Goal: Complete application form: Complete application form

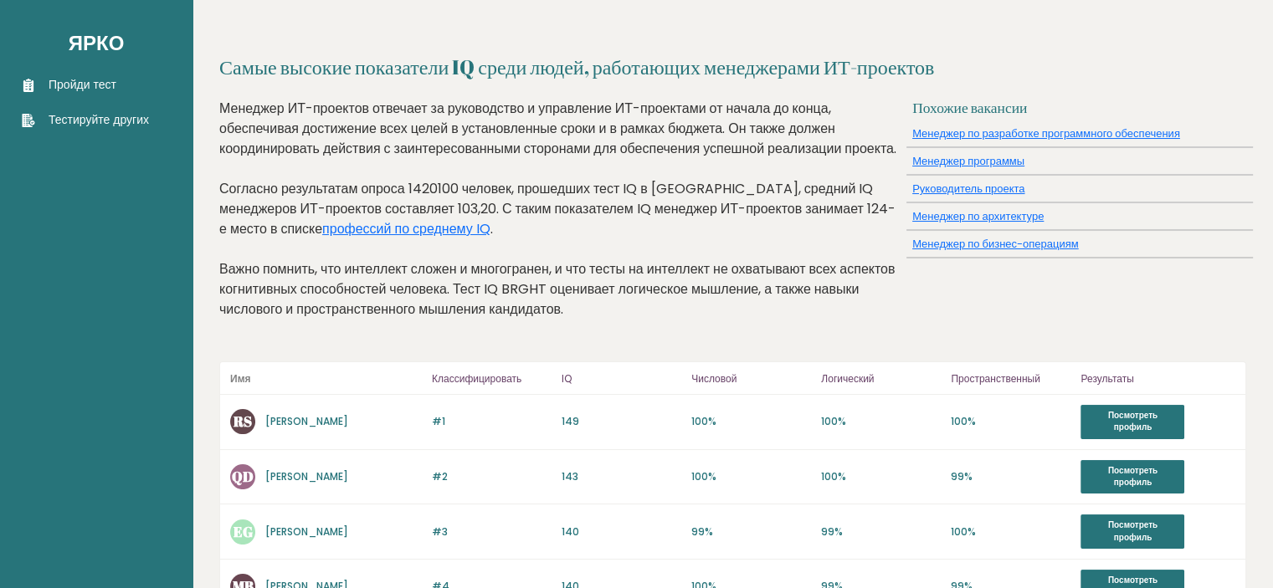
click at [96, 86] on font "Пройди тест" at bounding box center [83, 84] width 68 height 17
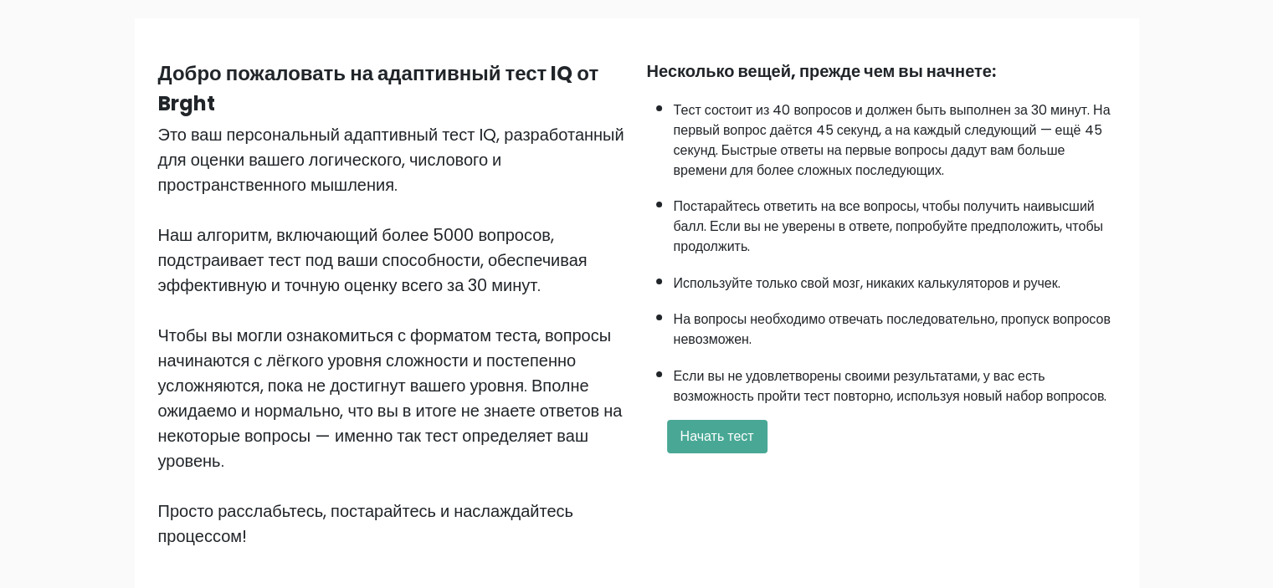
scroll to position [116, 0]
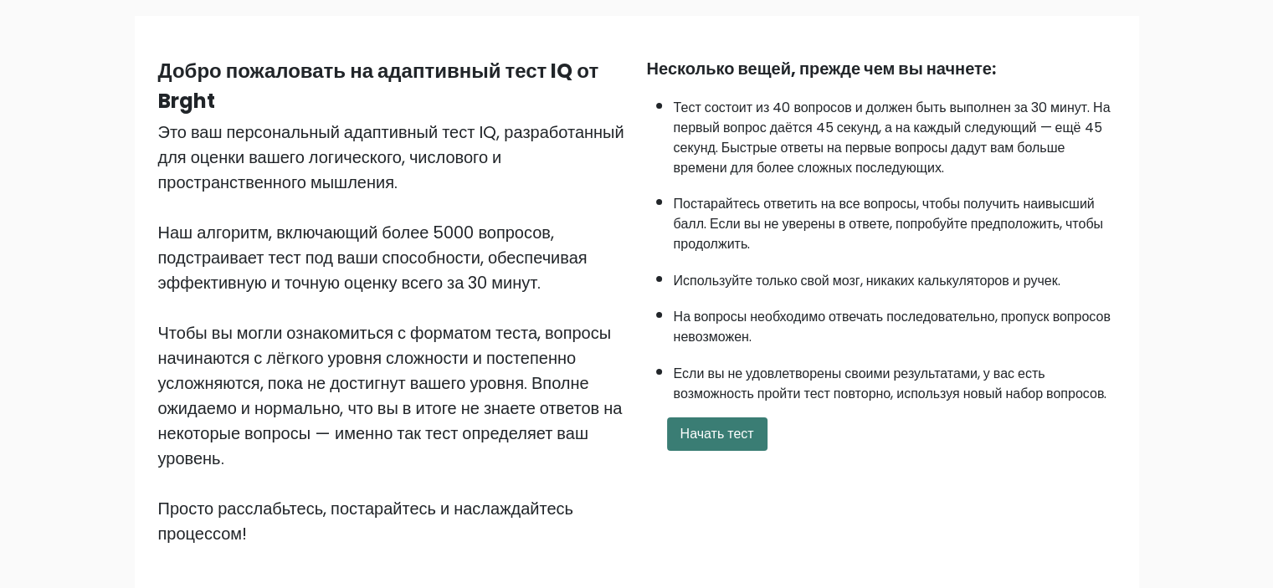
click at [742, 425] on font "Начать тест" at bounding box center [717, 433] width 74 height 19
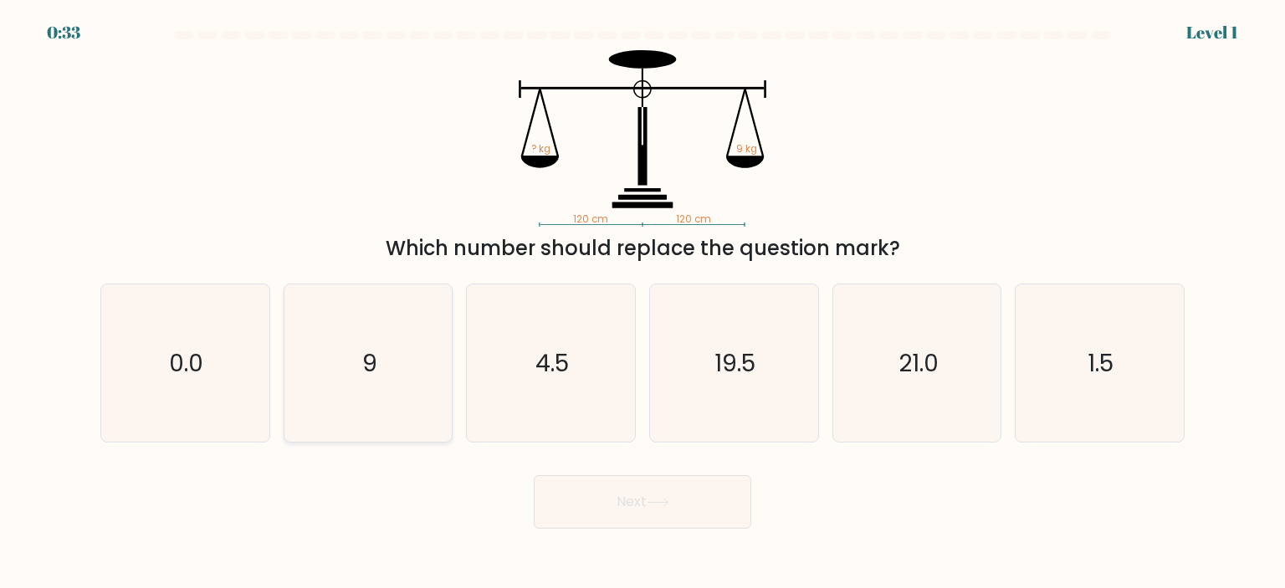
click at [394, 376] on icon "9" at bounding box center [368, 363] width 157 height 157
click at [643, 303] on input "b. 9" at bounding box center [643, 299] width 1 height 8
radio input "true"
click at [599, 512] on button "Next" at bounding box center [643, 502] width 218 height 54
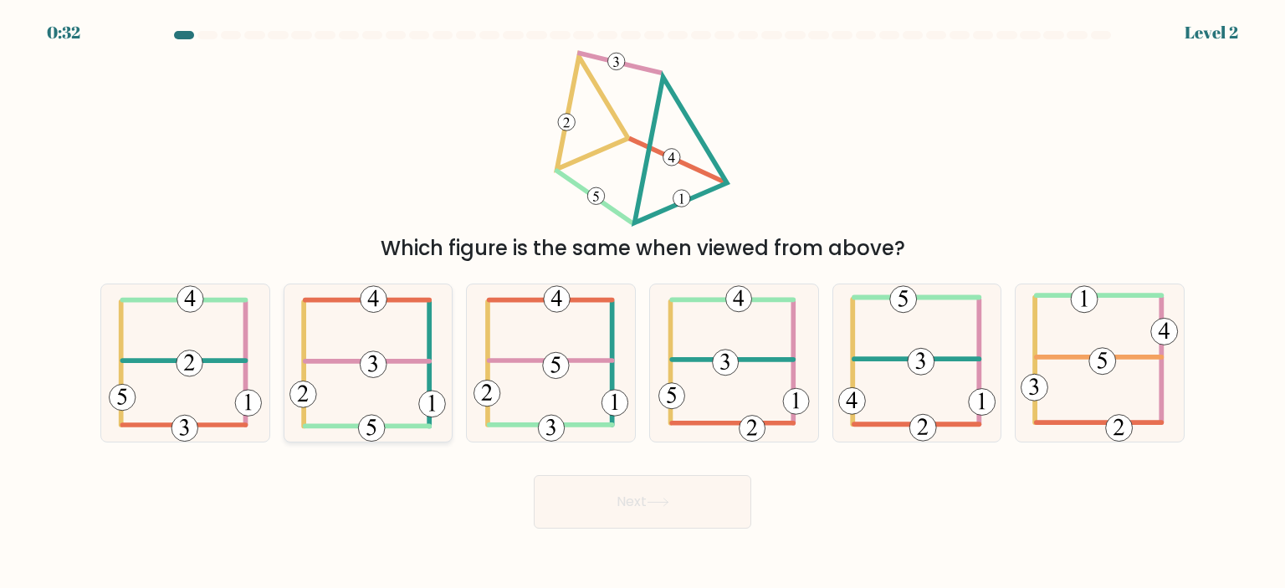
click at [392, 356] on icon at bounding box center [368, 363] width 156 height 157
click at [643, 303] on input "b." at bounding box center [643, 299] width 1 height 8
radio input "true"
click at [635, 492] on button "Next" at bounding box center [643, 502] width 218 height 54
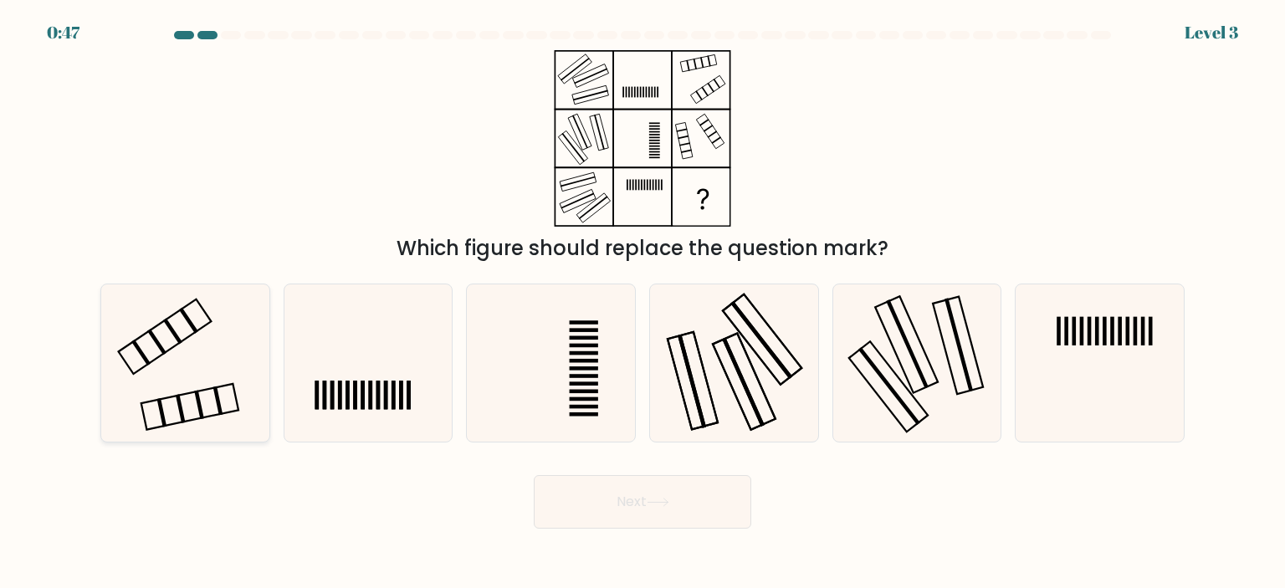
click at [227, 367] on icon at bounding box center [184, 363] width 157 height 157
click at [643, 303] on input "a." at bounding box center [643, 299] width 1 height 8
radio input "true"
click at [614, 508] on button "Next" at bounding box center [643, 502] width 218 height 54
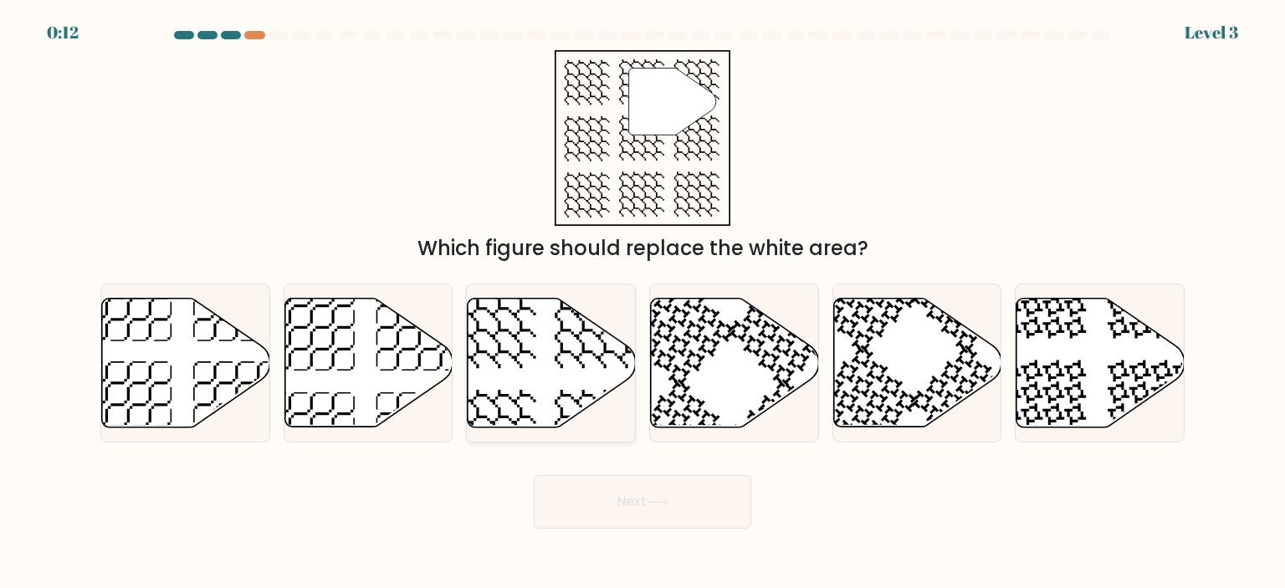
click at [570, 367] on icon at bounding box center [552, 362] width 168 height 129
click at [643, 303] on input "c." at bounding box center [643, 299] width 1 height 8
radio input "true"
click at [659, 506] on icon at bounding box center [658, 502] width 23 height 9
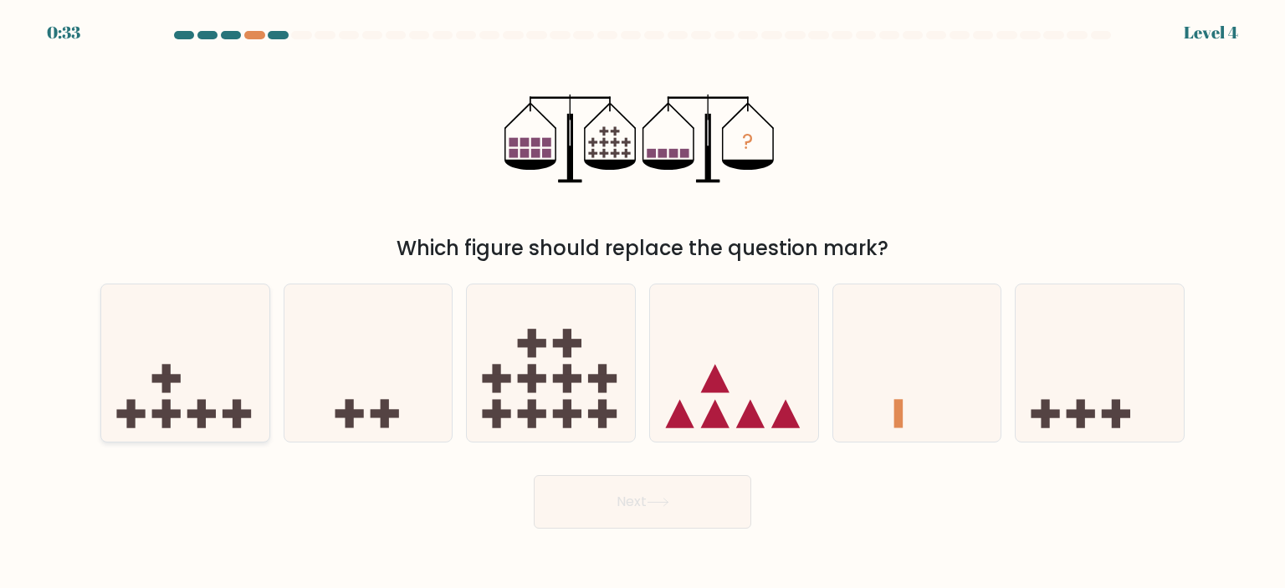
click at [171, 417] on rect at bounding box center [166, 414] width 28 height 8
click at [643, 303] on input "a." at bounding box center [643, 299] width 1 height 8
radio input "true"
click at [611, 495] on button "Next" at bounding box center [643, 502] width 218 height 54
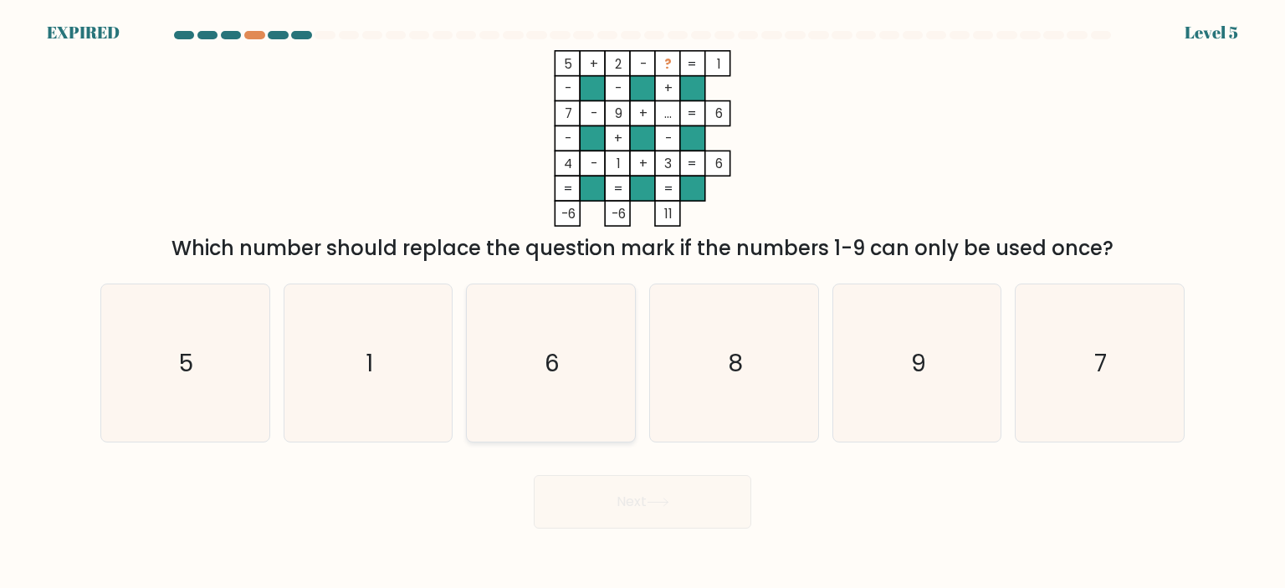
click at [600, 346] on icon "6" at bounding box center [550, 363] width 157 height 157
click at [643, 303] on input "c. 6" at bounding box center [643, 299] width 1 height 8
radio input "true"
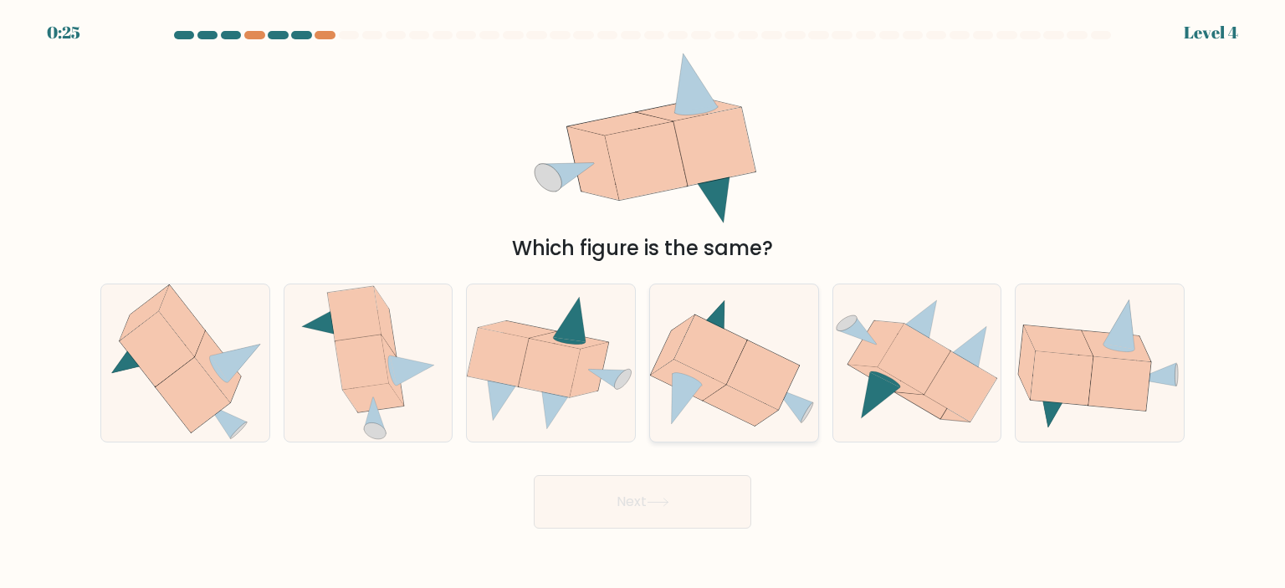
click at [727, 352] on icon at bounding box center [711, 349] width 73 height 69
click at [644, 303] on input "d." at bounding box center [643, 299] width 1 height 8
radio input "true"
click at [671, 495] on button "Next" at bounding box center [643, 502] width 218 height 54
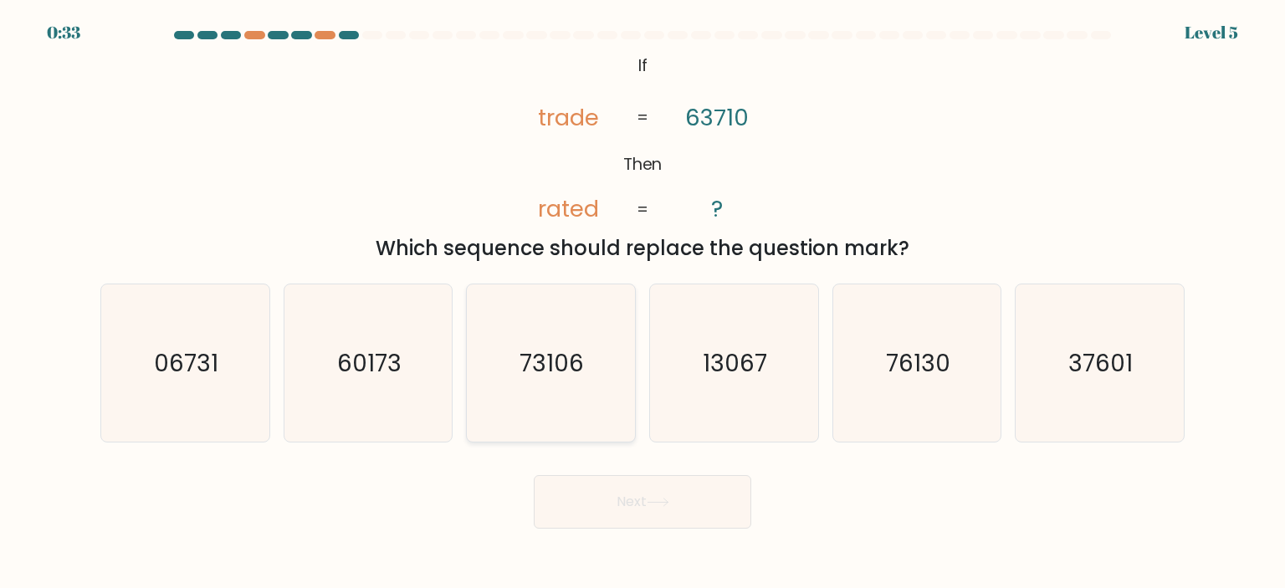
click at [559, 378] on text "73106" at bounding box center [553, 362] width 64 height 33
click at [643, 303] on input "c. 73106" at bounding box center [643, 299] width 1 height 8
radio input "true"
click at [639, 483] on button "Next" at bounding box center [643, 502] width 218 height 54
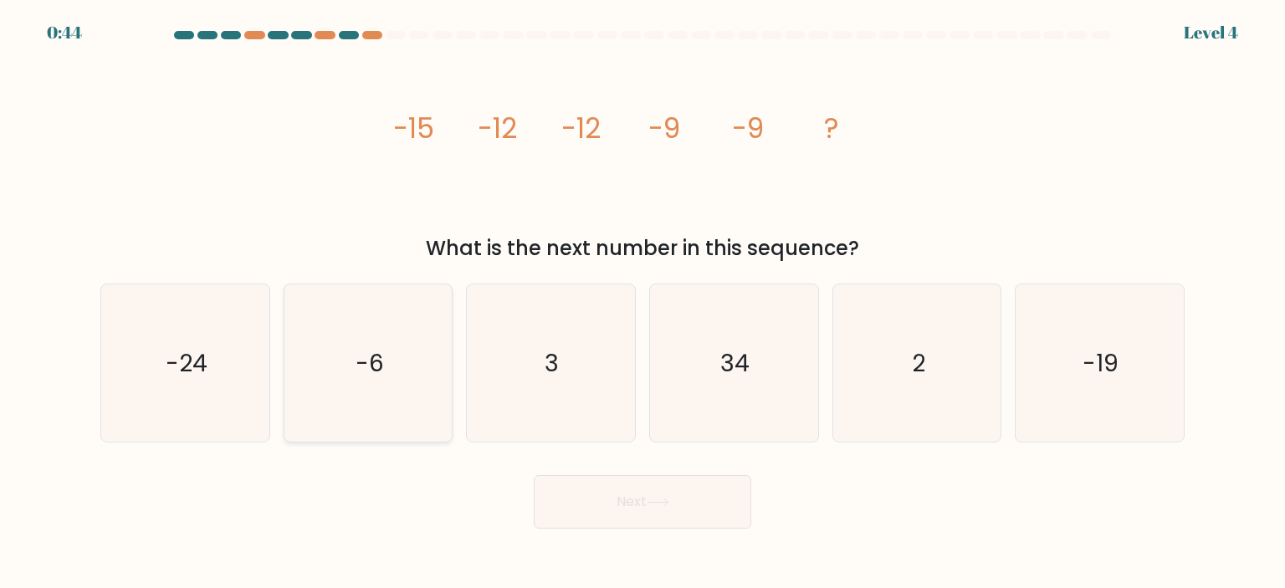
click at [417, 371] on icon "-6" at bounding box center [368, 363] width 157 height 157
click at [643, 303] on input "b. -6" at bounding box center [643, 299] width 1 height 8
radio input "true"
click at [710, 492] on button "Next" at bounding box center [643, 502] width 218 height 54
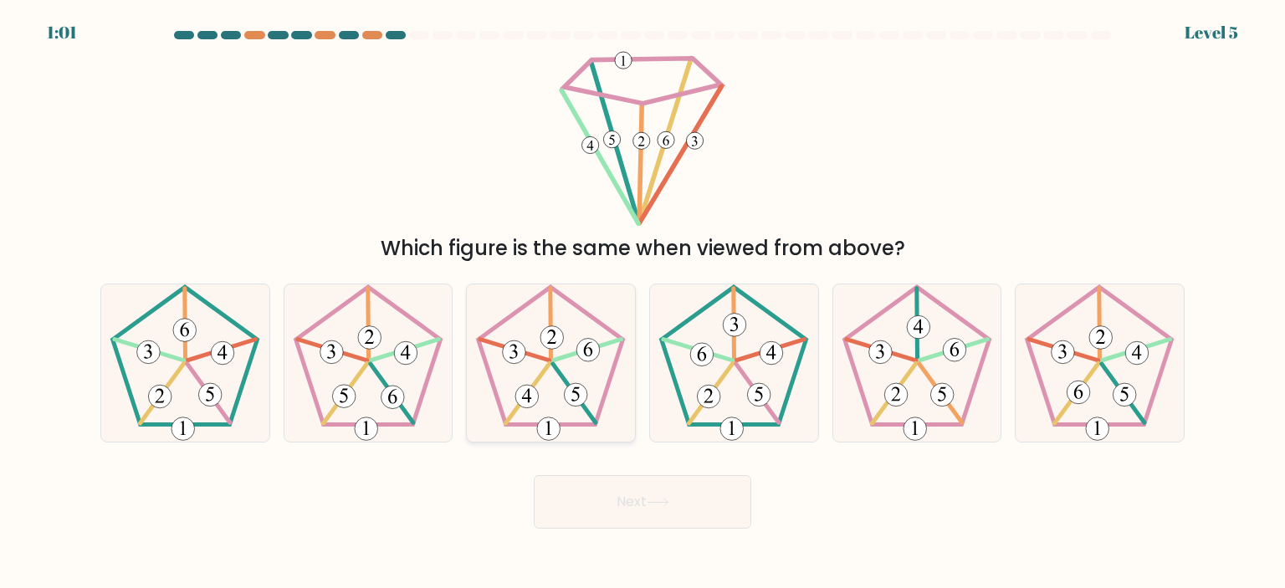
click at [576, 367] on icon at bounding box center [550, 363] width 157 height 157
click at [643, 303] on input "c." at bounding box center [643, 299] width 1 height 8
radio input "true"
click at [618, 511] on button "Next" at bounding box center [643, 502] width 218 height 54
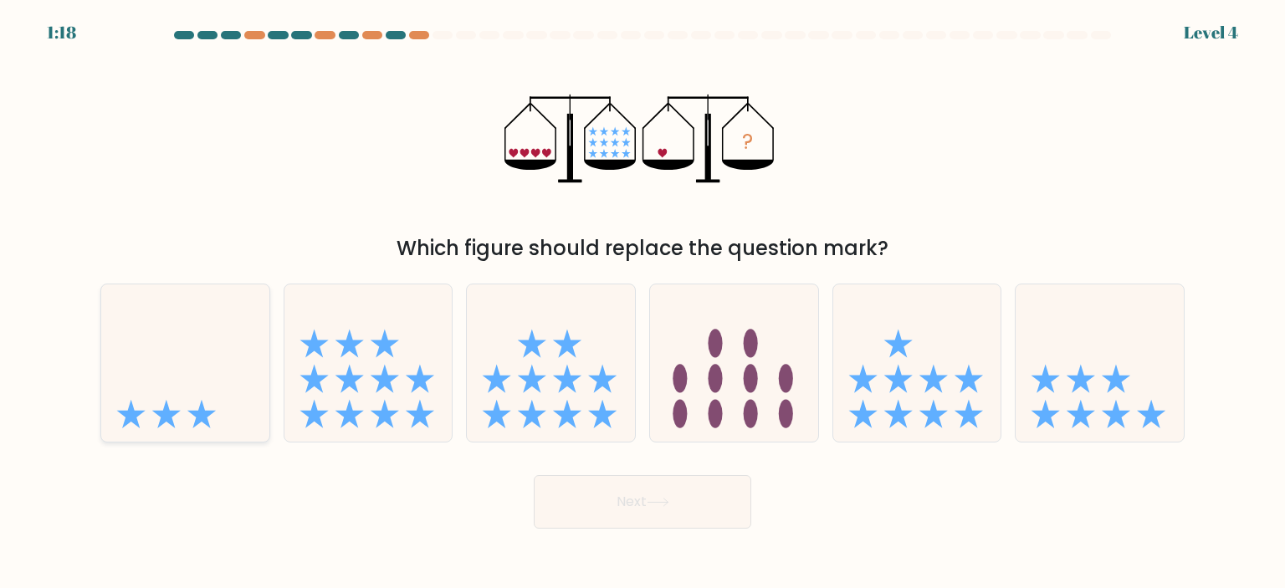
click at [178, 384] on icon at bounding box center [185, 363] width 168 height 139
click at [643, 303] on input "a." at bounding box center [643, 299] width 1 height 8
radio input "true"
click at [649, 497] on button "Next" at bounding box center [643, 502] width 218 height 54
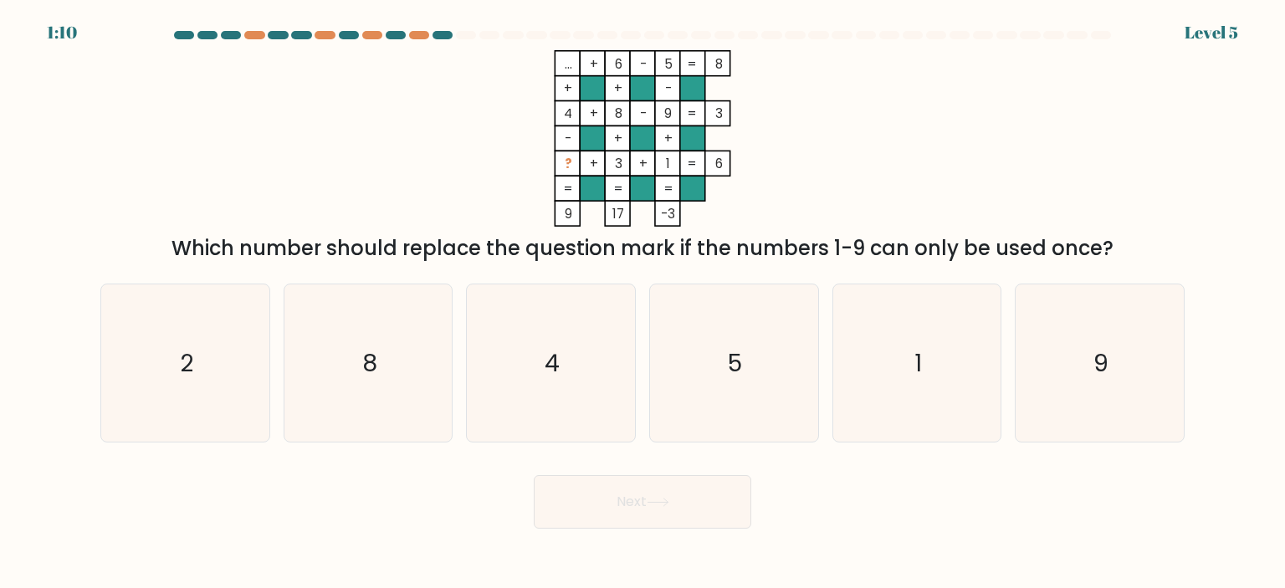
drag, startPoint x: 577, startPoint y: 69, endPoint x: 455, endPoint y: 96, distance: 124.4
click at [455, 96] on icon "... + 6 - 5 8 + + - 4 + 8 - 9 3 - + + ? + 3 + 1 = 6 = = = = 9 17 -3 =" at bounding box center [643, 138] width 502 height 177
click at [719, 378] on icon "5" at bounding box center [733, 363] width 157 height 157
click at [644, 303] on input "d. 5" at bounding box center [643, 299] width 1 height 8
radio input "true"
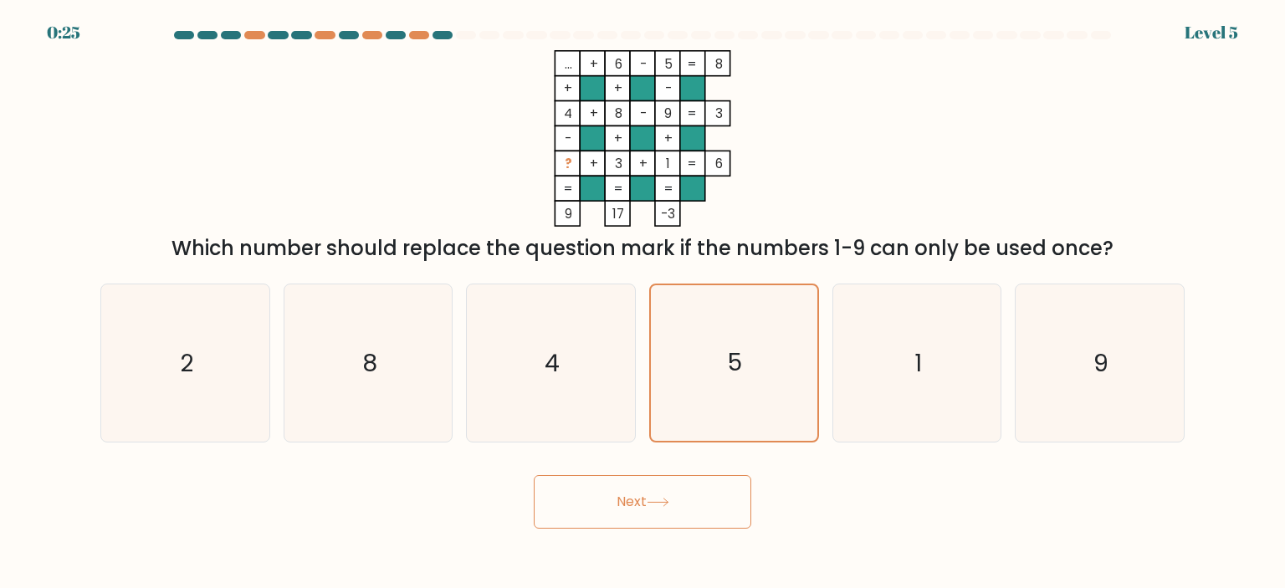
click at [682, 491] on button "Next" at bounding box center [643, 502] width 218 height 54
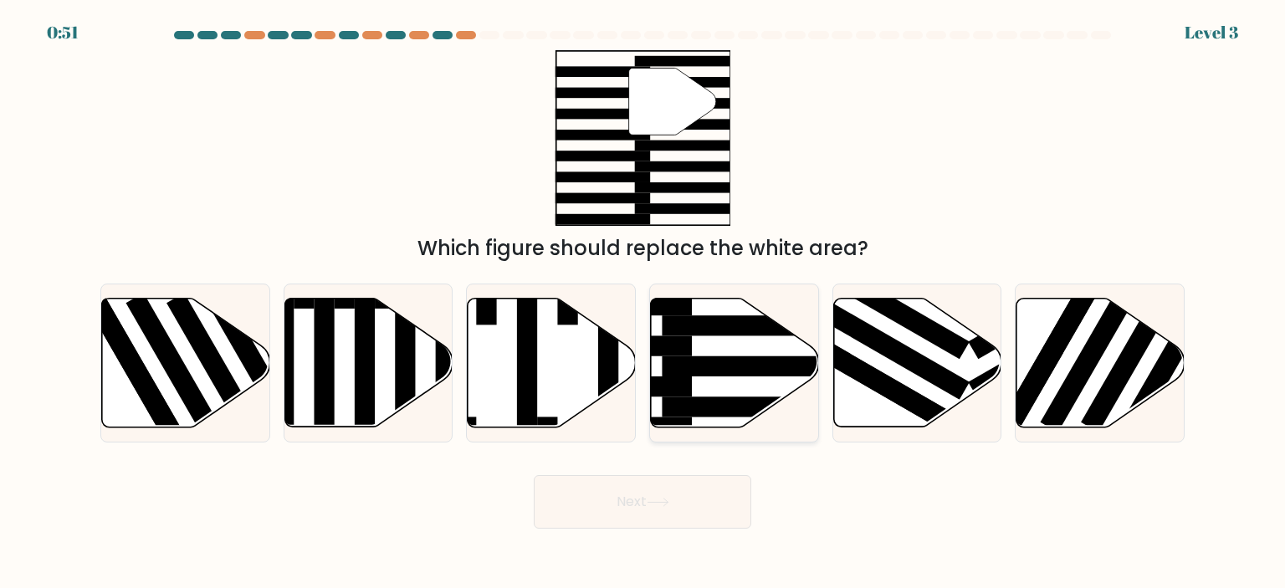
click at [664, 369] on rect at bounding box center [753, 366] width 182 height 20
click at [644, 303] on input "d." at bounding box center [643, 299] width 1 height 8
radio input "true"
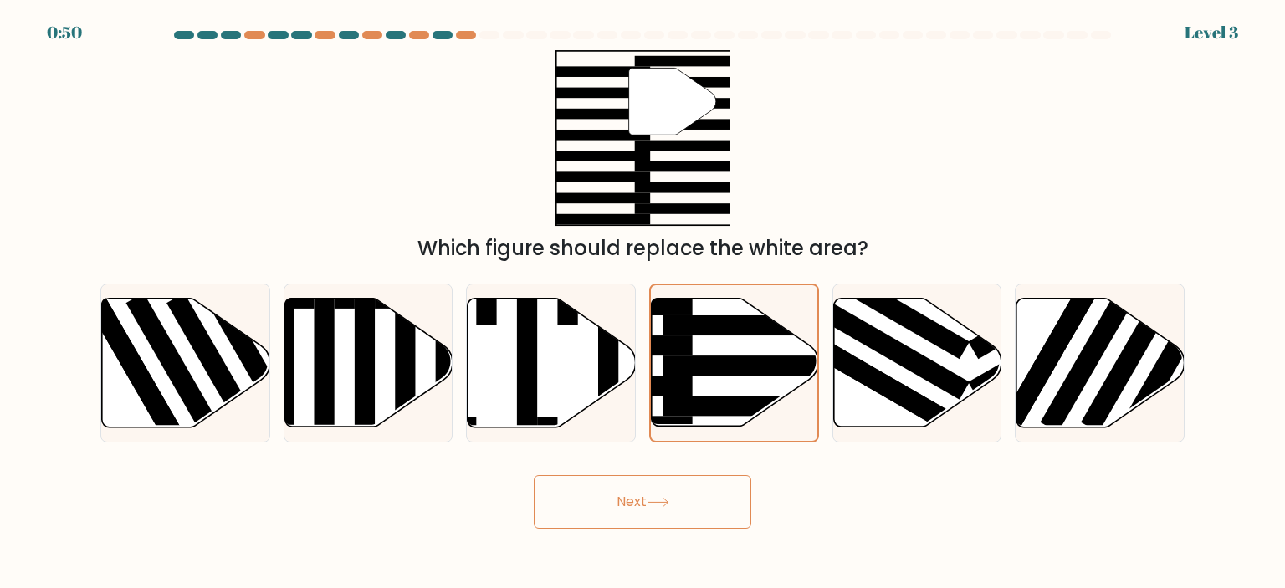
click at [673, 515] on button "Next" at bounding box center [643, 502] width 218 height 54
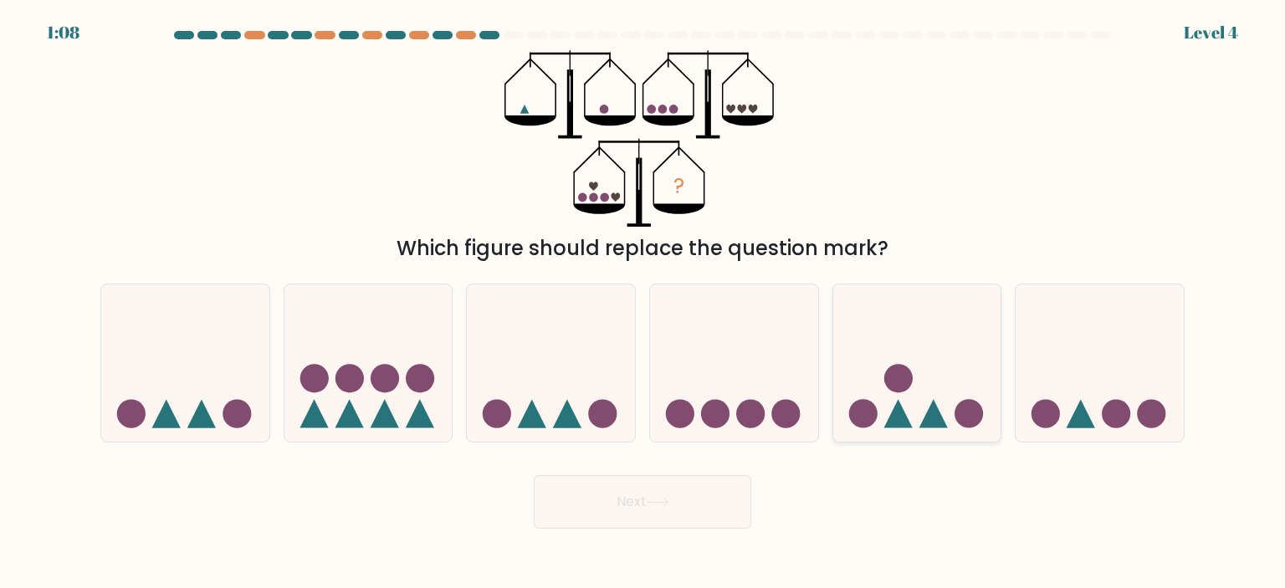
click at [921, 411] on icon at bounding box center [918, 363] width 168 height 139
click at [644, 303] on input "e." at bounding box center [643, 299] width 1 height 8
radio input "true"
click at [623, 513] on button "Next" at bounding box center [643, 502] width 218 height 54
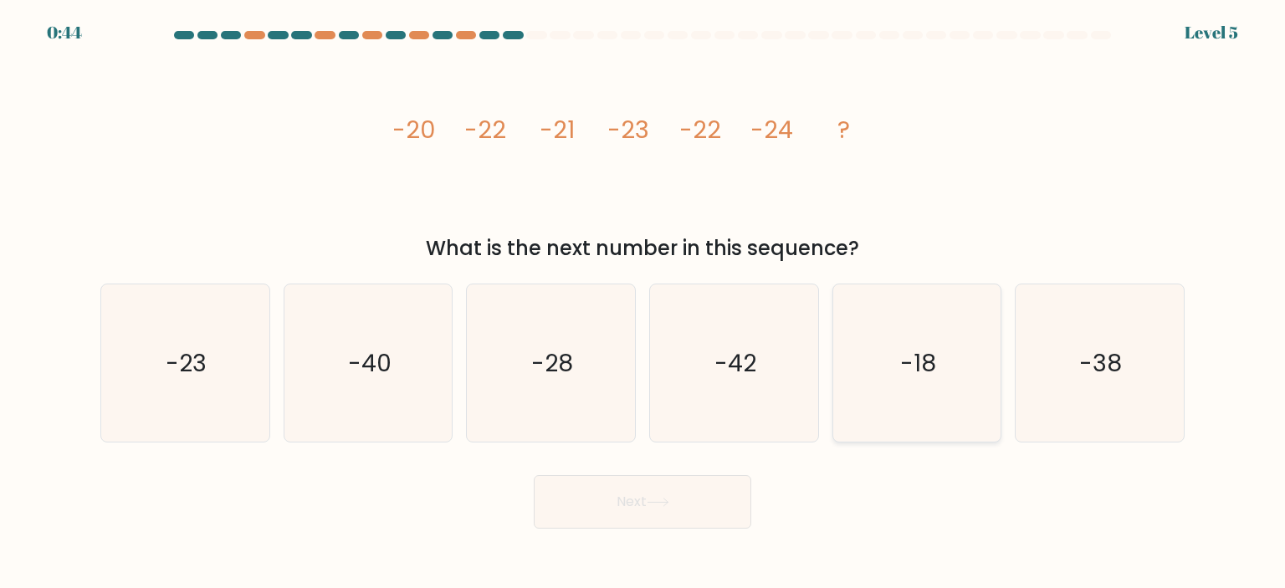
click at [897, 384] on icon "-18" at bounding box center [917, 363] width 157 height 157
click at [644, 303] on input "e. -18" at bounding box center [643, 299] width 1 height 8
radio input "true"
click at [730, 498] on button "Next" at bounding box center [643, 502] width 218 height 54
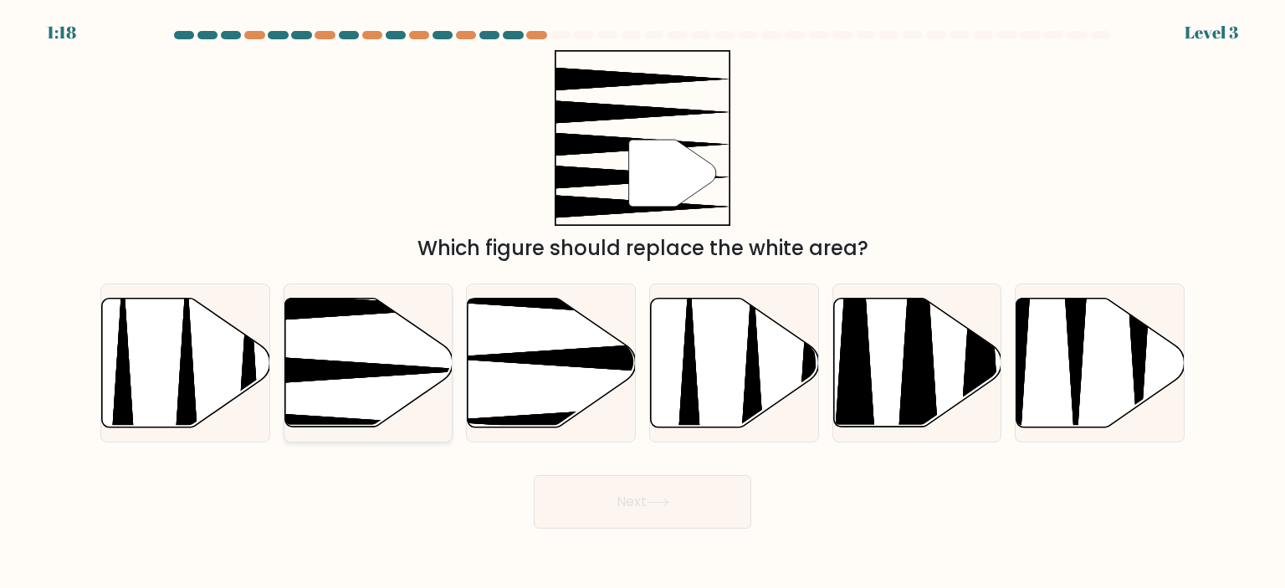
click at [388, 355] on icon at bounding box center [369, 362] width 168 height 129
click at [643, 303] on input "b." at bounding box center [643, 299] width 1 height 8
radio input "true"
click at [569, 508] on button "Next" at bounding box center [643, 502] width 218 height 54
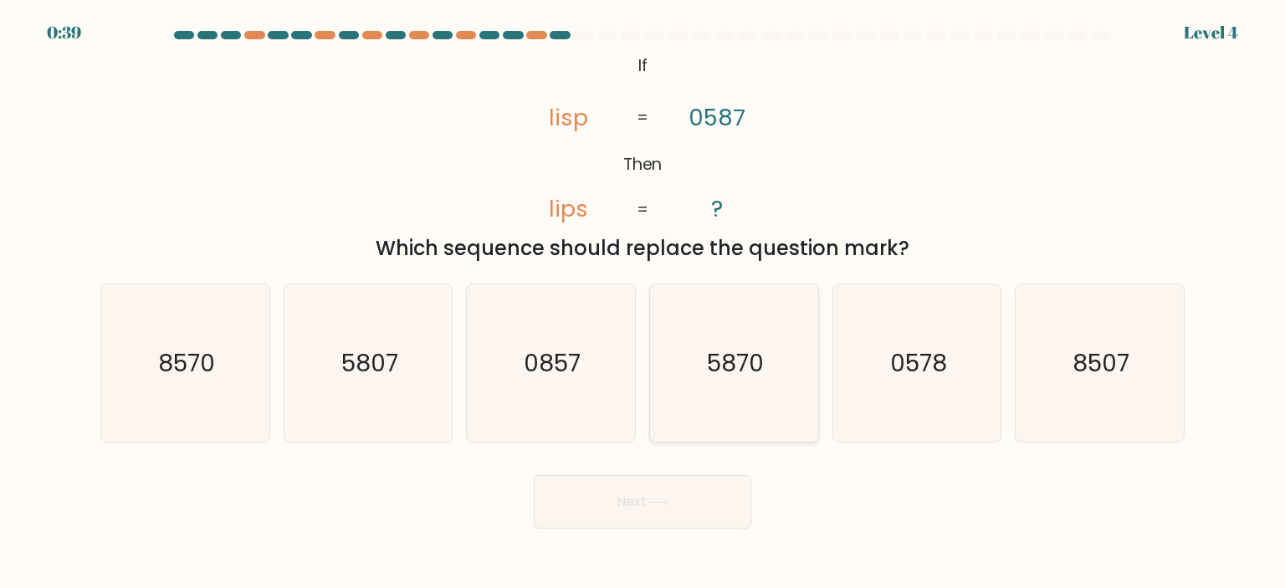
click at [757, 372] on text "5870" at bounding box center [735, 362] width 57 height 33
click at [644, 303] on input "d. 5870" at bounding box center [643, 299] width 1 height 8
radio input "true"
click at [569, 508] on button "Next" at bounding box center [643, 502] width 218 height 54
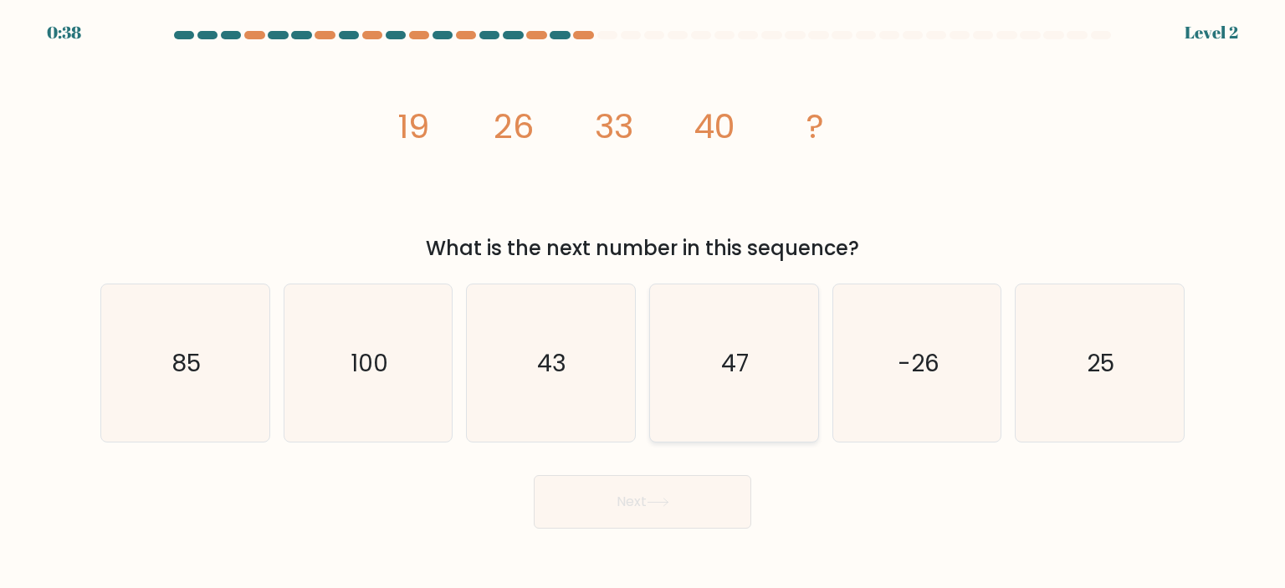
click at [727, 401] on icon "47" at bounding box center [733, 363] width 157 height 157
click at [644, 303] on input "d. 47" at bounding box center [643, 299] width 1 height 8
radio input "true"
click at [707, 505] on button "Next" at bounding box center [643, 502] width 218 height 54
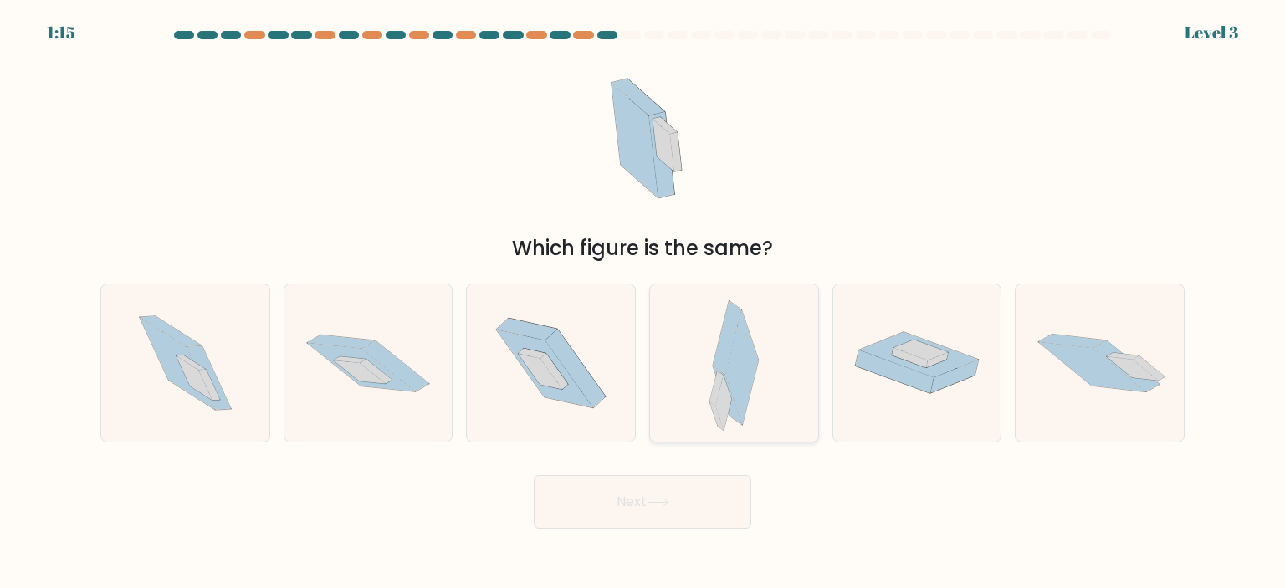
click at [753, 341] on icon at bounding box center [734, 363] width 49 height 157
click at [644, 303] on input "d." at bounding box center [643, 299] width 1 height 8
radio input "true"
click at [680, 508] on button "Next" at bounding box center [643, 502] width 218 height 54
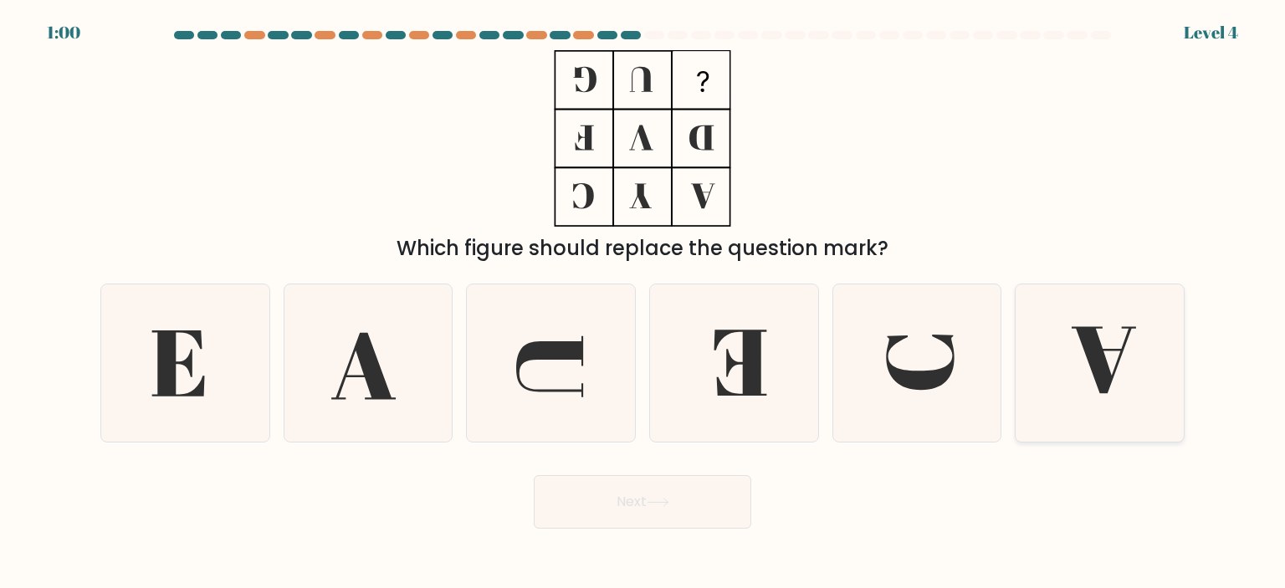
click at [1115, 361] on icon at bounding box center [1099, 363] width 157 height 157
click at [644, 303] on input "f." at bounding box center [643, 299] width 1 height 8
radio input "true"
click at [628, 508] on button "Next" at bounding box center [643, 502] width 218 height 54
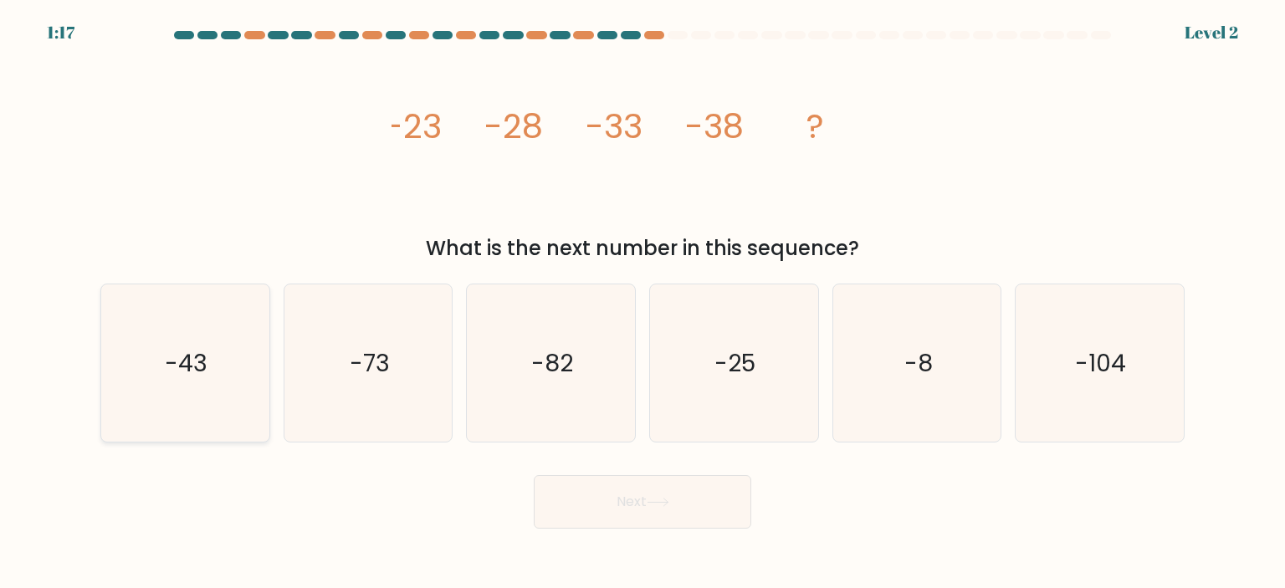
click at [203, 360] on text "-43" at bounding box center [187, 362] width 43 height 33
click at [643, 303] on input "a. -43" at bounding box center [643, 299] width 1 height 8
radio input "true"
click at [626, 509] on button "Next" at bounding box center [643, 502] width 218 height 54
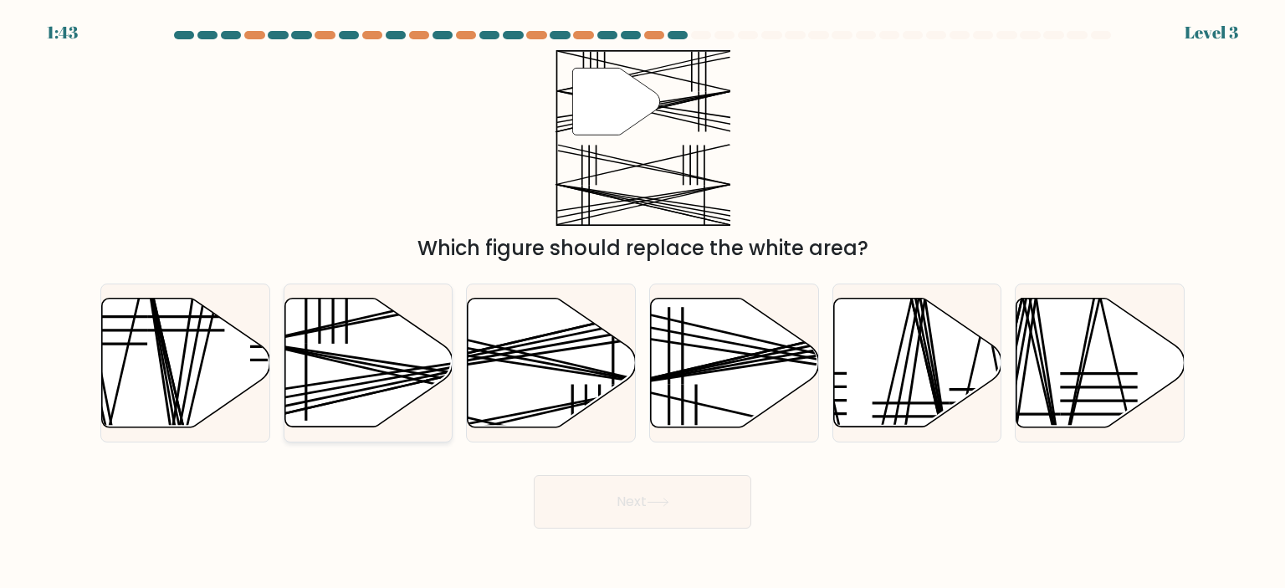
click at [346, 368] on icon at bounding box center [369, 362] width 168 height 129
click at [643, 303] on input "b." at bounding box center [643, 299] width 1 height 8
radio input "true"
click at [598, 491] on button "Next" at bounding box center [643, 502] width 218 height 54
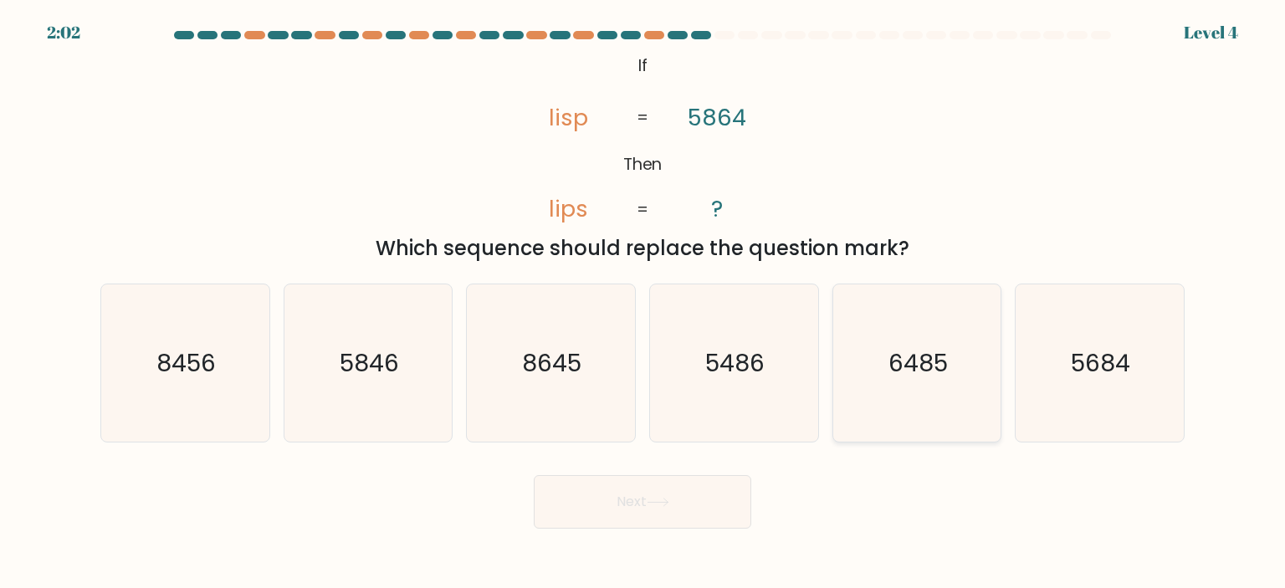
click at [880, 395] on icon "6485" at bounding box center [917, 363] width 157 height 157
click at [644, 303] on input "e. 6485" at bounding box center [643, 299] width 1 height 8
radio input "true"
click at [660, 478] on button "Next" at bounding box center [643, 502] width 218 height 54
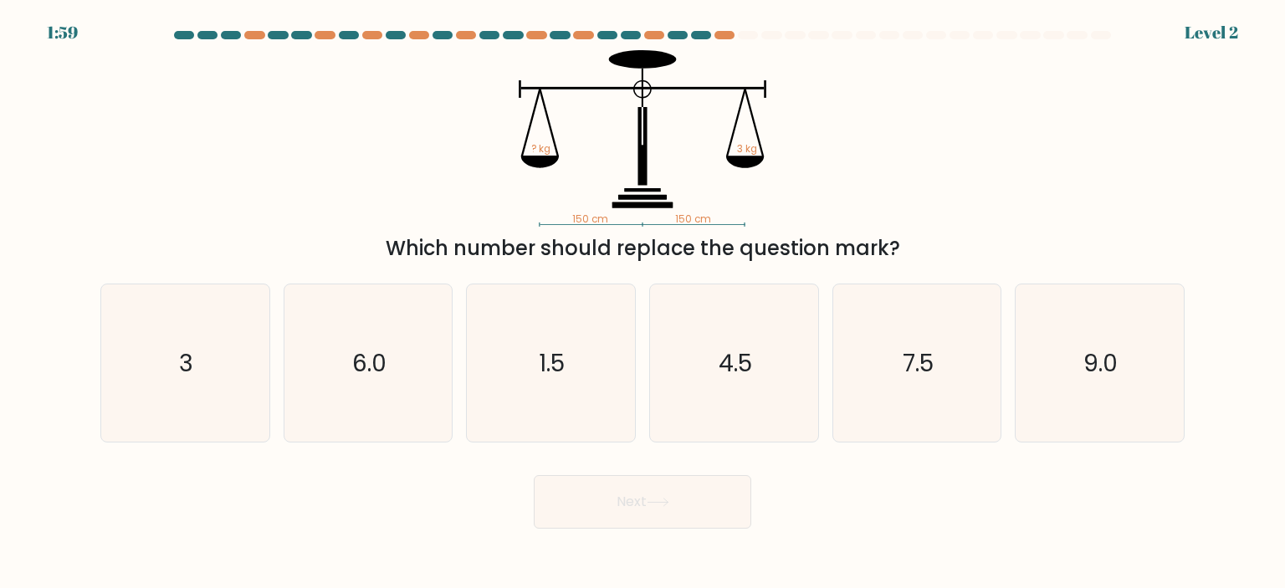
click at [659, 504] on icon at bounding box center [658, 502] width 23 height 9
click at [310, 143] on div "150 cm 150 cm ? kg 3 kg Which number should replace the question mark?" at bounding box center [642, 156] width 1105 height 213
click at [189, 355] on text "3" at bounding box center [187, 362] width 14 height 33
click at [643, 303] on input "a. 3" at bounding box center [643, 299] width 1 height 8
radio input "true"
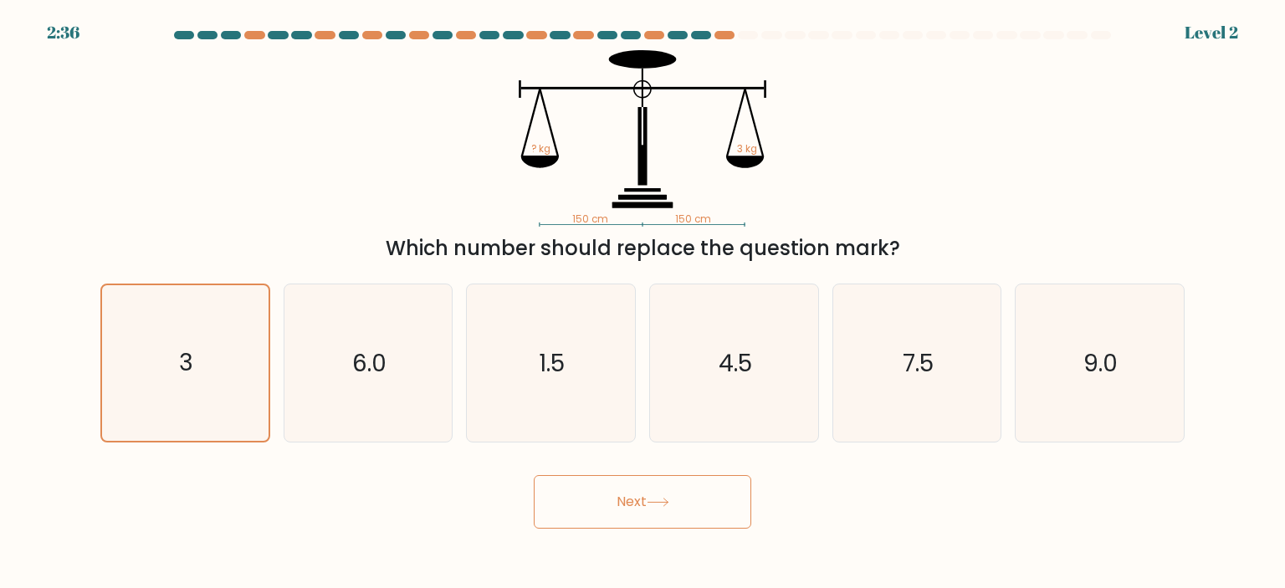
click at [639, 504] on button "Next" at bounding box center [643, 502] width 218 height 54
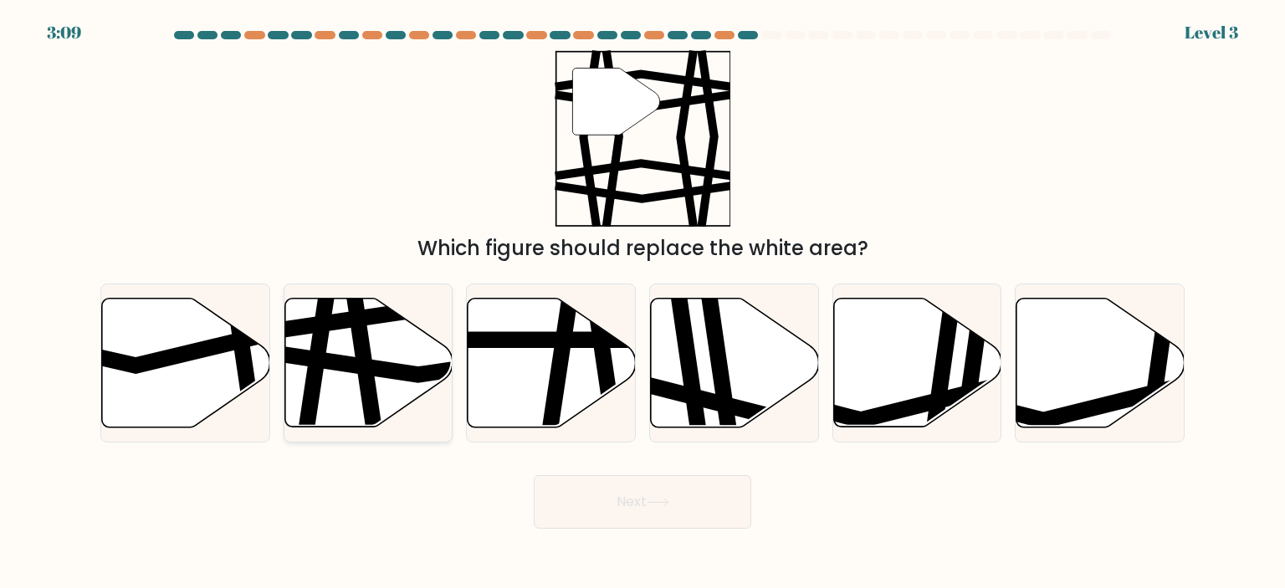
click at [338, 347] on icon at bounding box center [369, 362] width 168 height 129
click at [643, 303] on input "b." at bounding box center [643, 299] width 1 height 8
radio input "true"
click at [609, 495] on button "Next" at bounding box center [643, 502] width 218 height 54
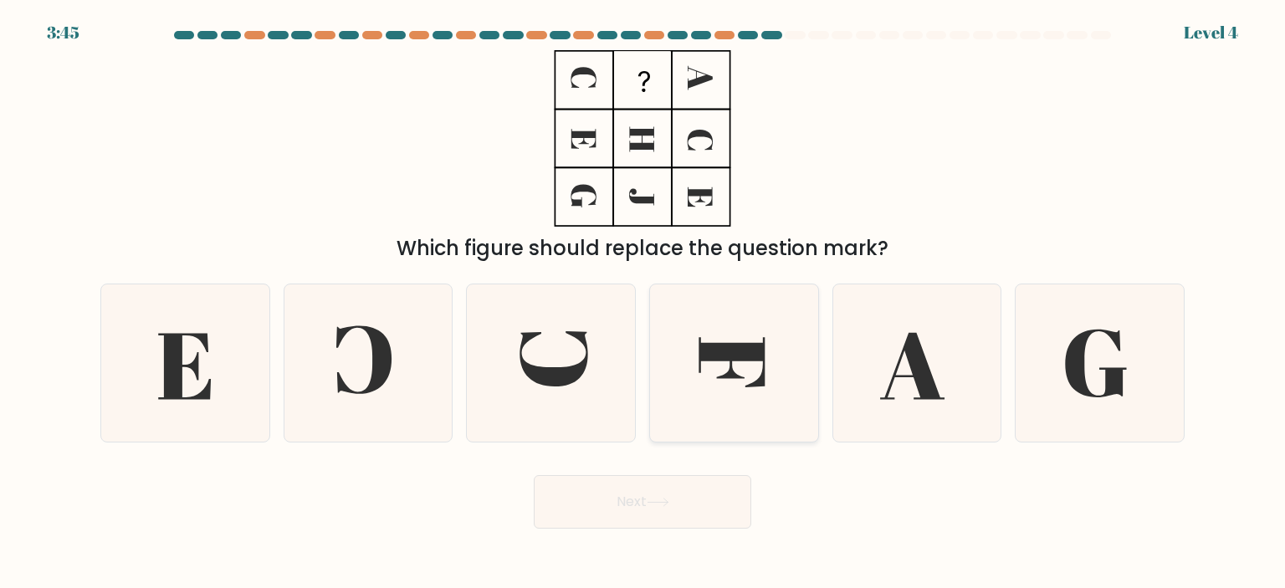
click at [730, 424] on icon at bounding box center [733, 363] width 157 height 157
click at [644, 303] on input "d." at bounding box center [643, 299] width 1 height 8
radio input "true"
click at [641, 521] on button "Next" at bounding box center [643, 502] width 218 height 54
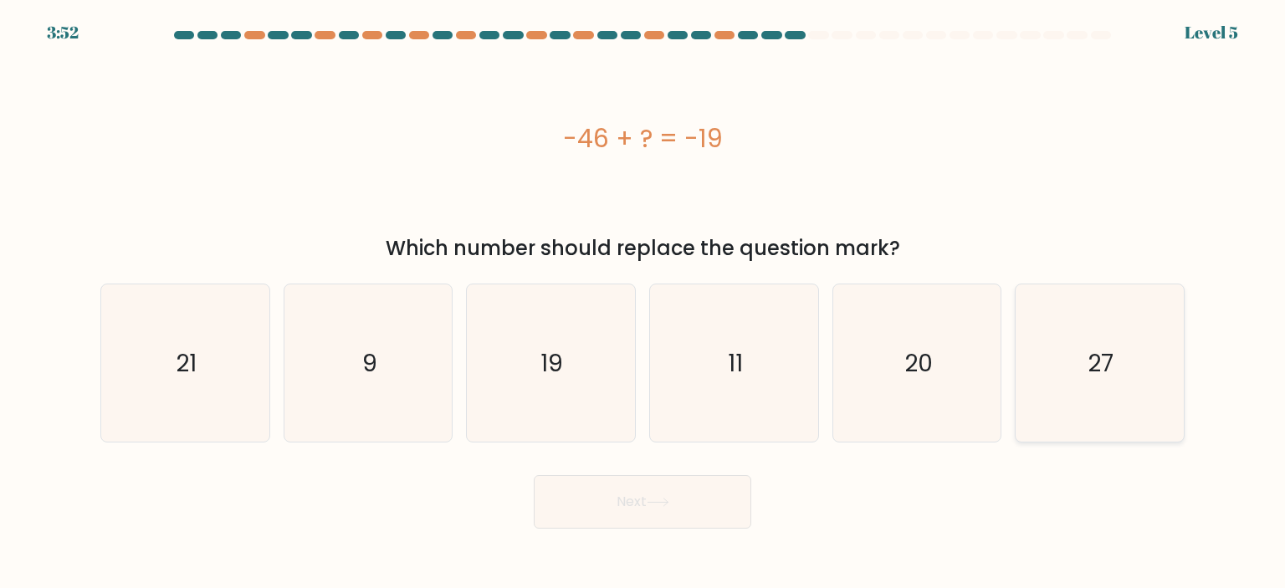
click at [1129, 391] on icon "27" at bounding box center [1099, 363] width 157 height 157
click at [644, 303] on input "f. 27" at bounding box center [643, 299] width 1 height 8
radio input "true"
click at [713, 503] on button "Next" at bounding box center [643, 502] width 218 height 54
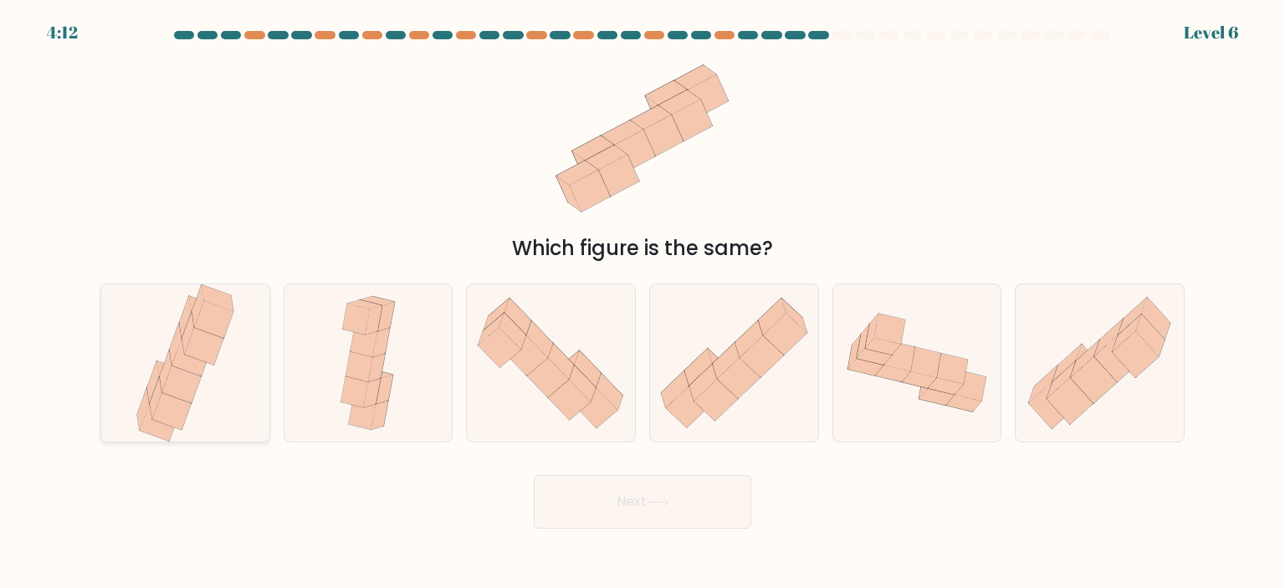
click at [187, 342] on icon at bounding box center [188, 333] width 12 height 42
click at [643, 303] on input "a." at bounding box center [643, 299] width 1 height 8
radio input "true"
click at [663, 521] on button "Next" at bounding box center [643, 502] width 218 height 54
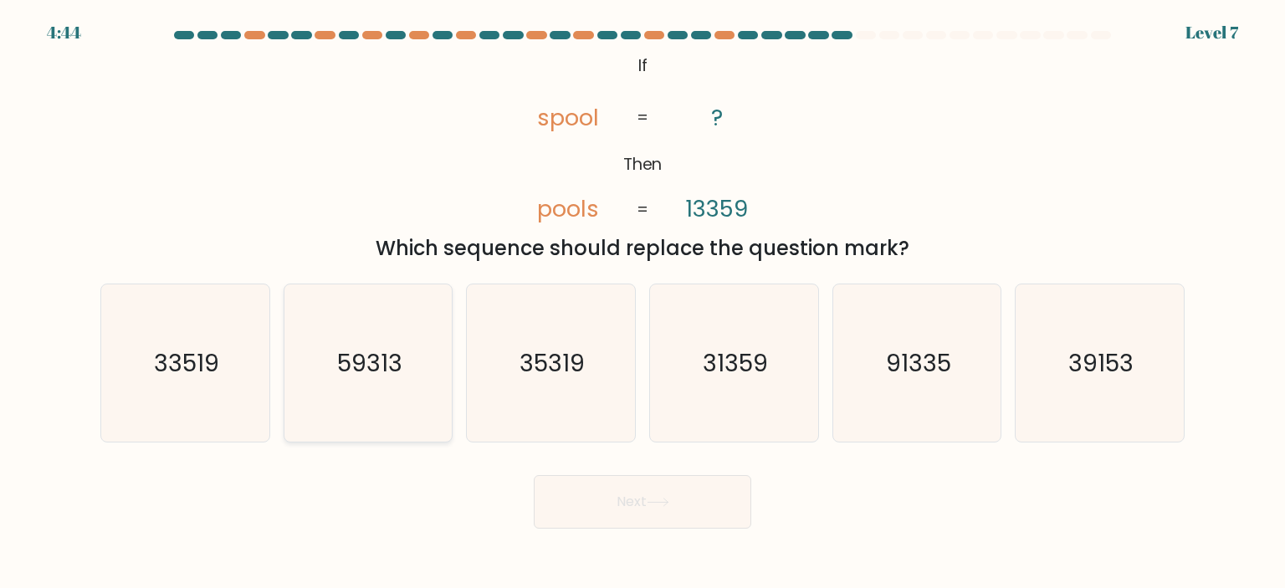
click at [351, 354] on text "59313" at bounding box center [369, 362] width 65 height 33
click at [643, 303] on input "b. 59313" at bounding box center [643, 299] width 1 height 8
radio input "true"
click at [669, 501] on icon at bounding box center [658, 502] width 23 height 9
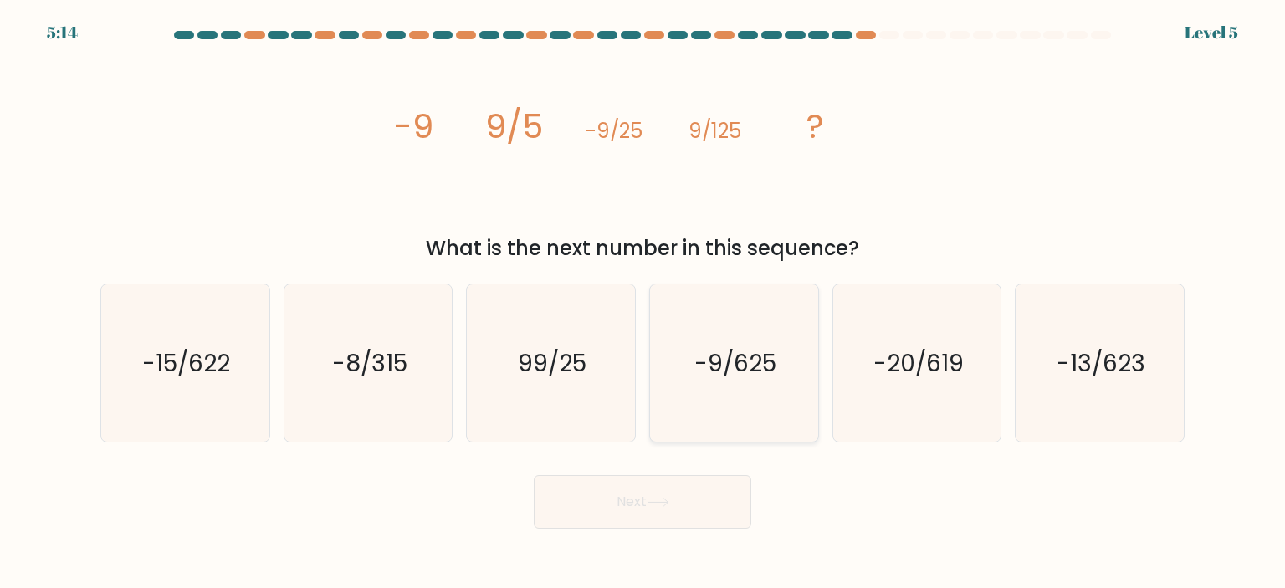
click at [721, 396] on icon "-9/625" at bounding box center [733, 363] width 157 height 157
click at [644, 303] on input "d. -9/625" at bounding box center [643, 299] width 1 height 8
radio input "true"
click at [654, 507] on icon at bounding box center [658, 502] width 23 height 9
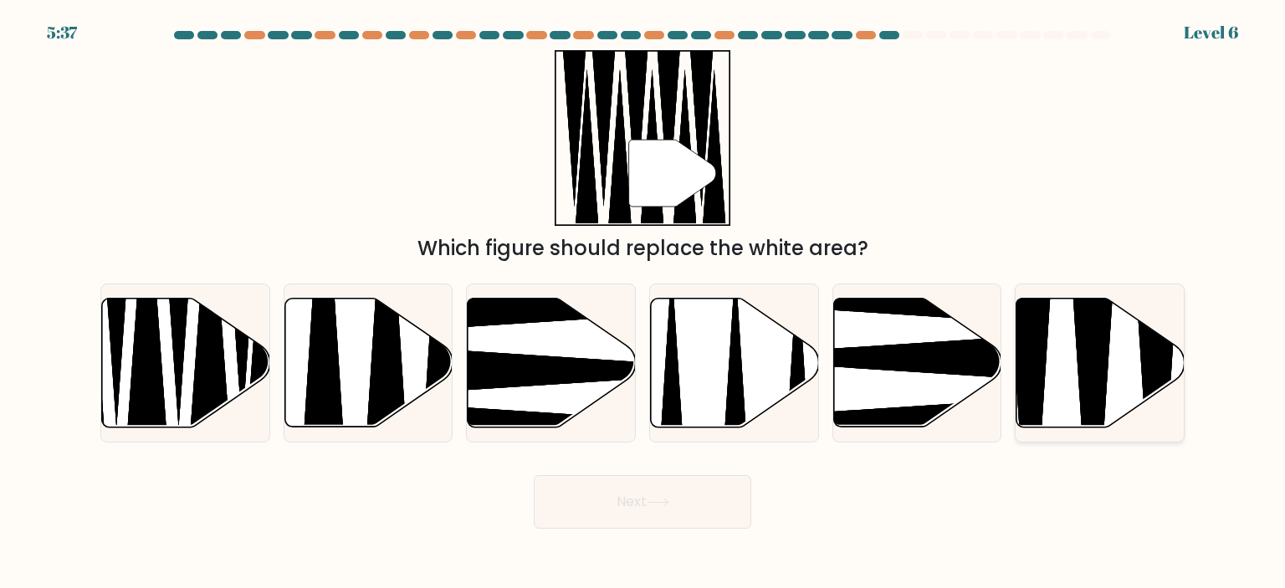
click at [1095, 371] on icon at bounding box center [1094, 433] width 44 height 334
click at [644, 303] on input "f." at bounding box center [643, 299] width 1 height 8
radio input "true"
click at [376, 351] on icon at bounding box center [387, 295] width 44 height 334
click at [643, 303] on input "b." at bounding box center [643, 299] width 1 height 8
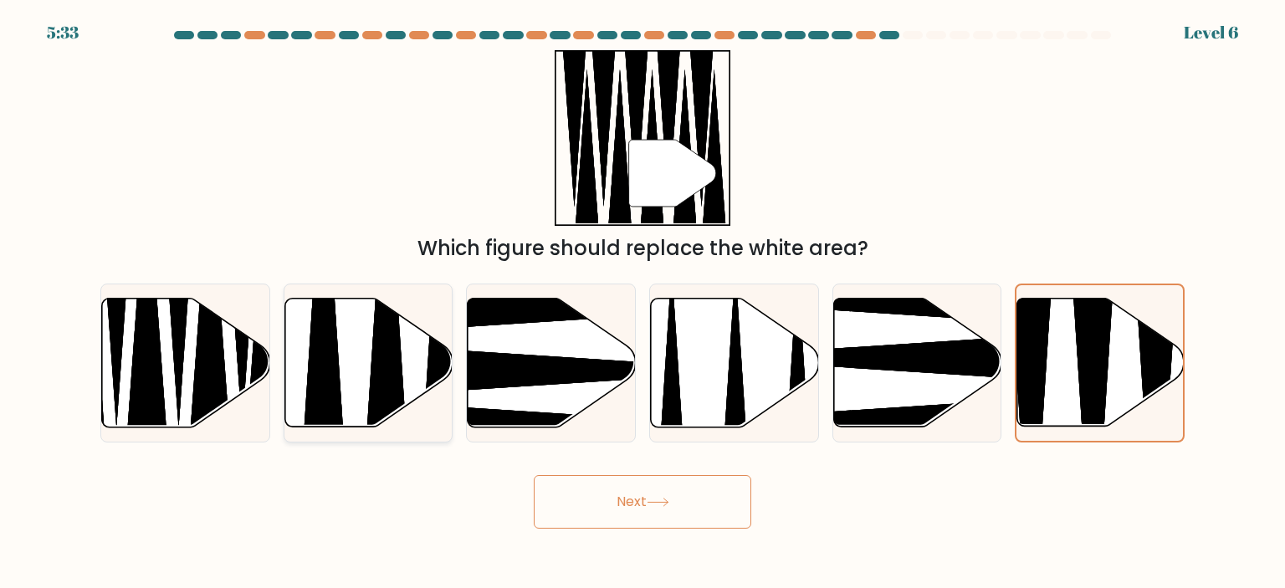
radio input "true"
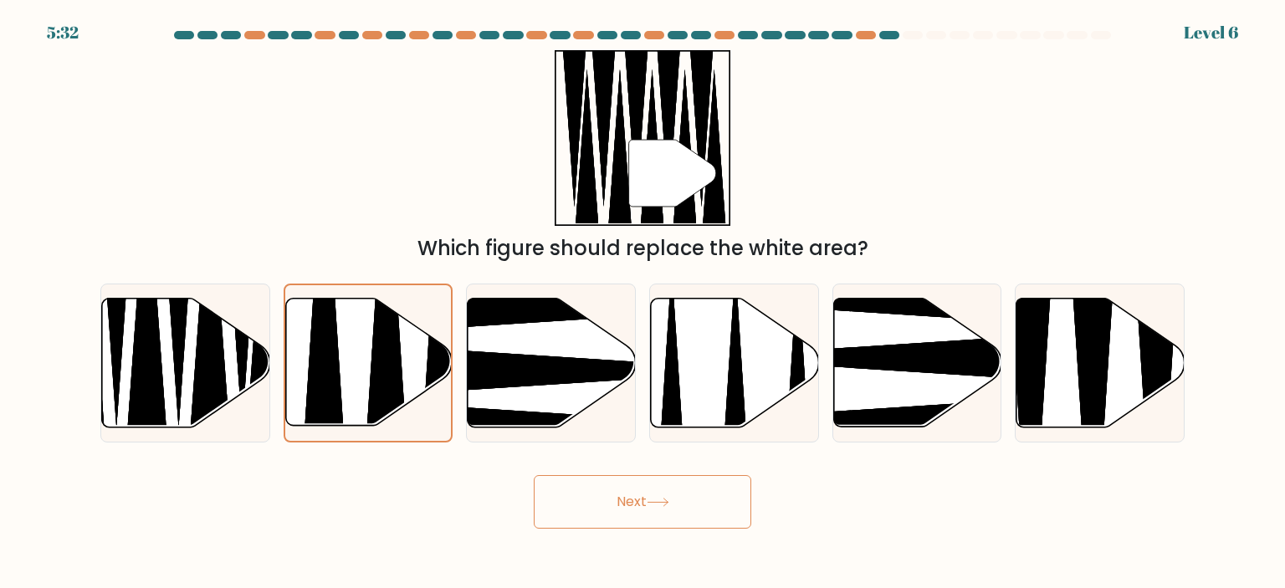
click at [645, 501] on button "Next" at bounding box center [643, 502] width 218 height 54
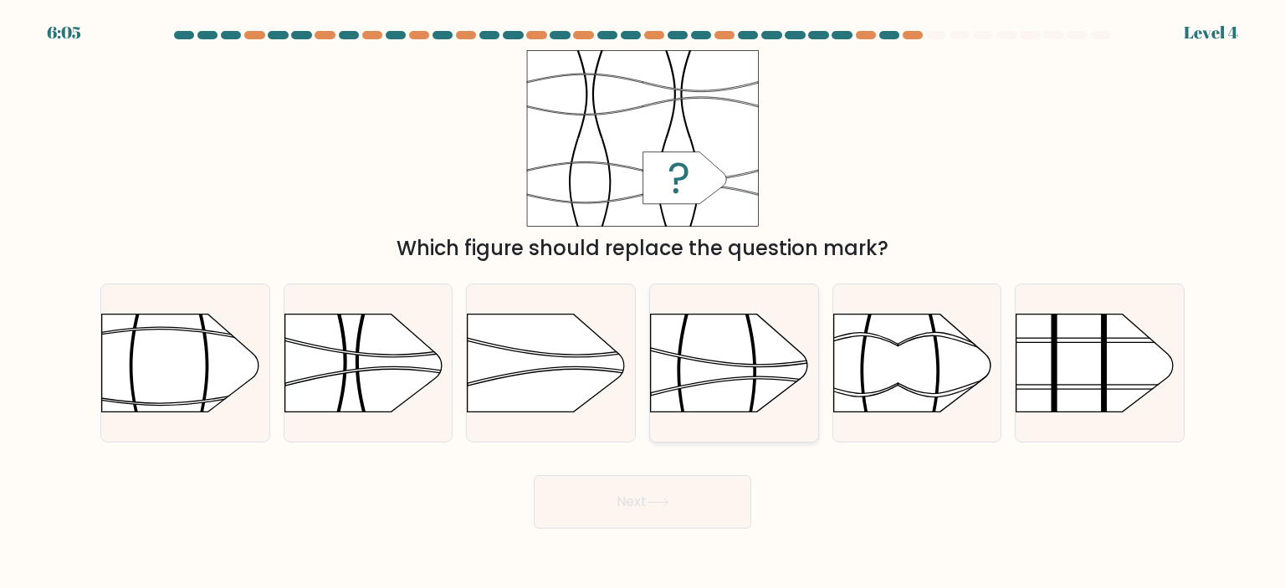
click at [767, 351] on rect at bounding box center [650, 288] width 437 height 332
click at [644, 303] on input "d." at bounding box center [643, 299] width 1 height 8
radio input "true"
click at [712, 502] on button "Next" at bounding box center [643, 502] width 218 height 54
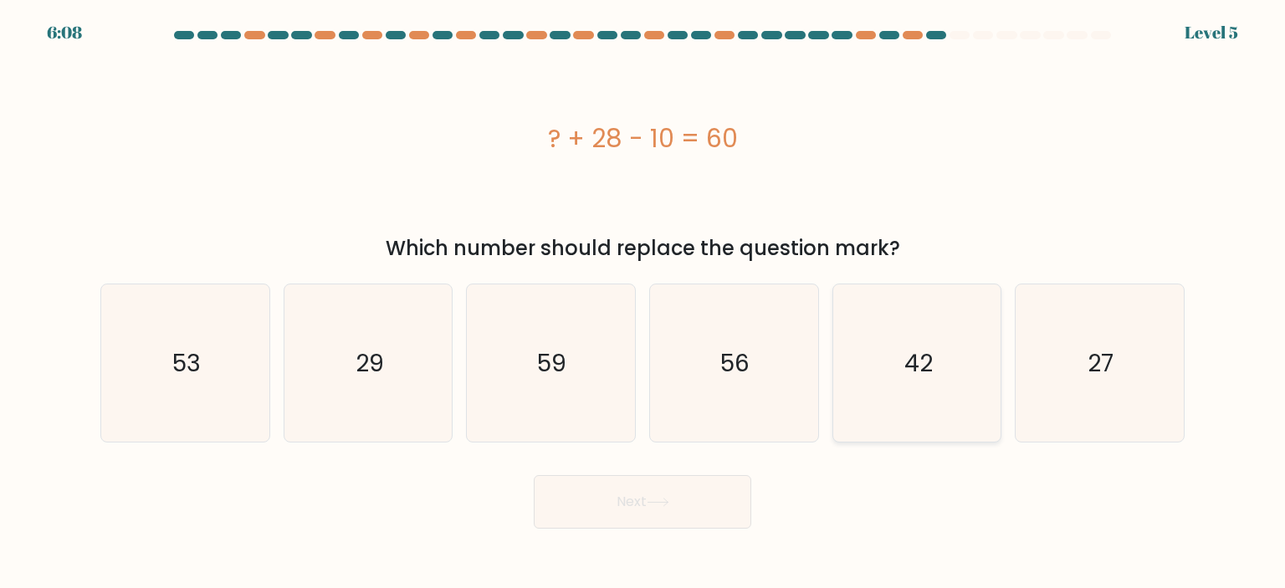
click at [941, 358] on icon "42" at bounding box center [917, 363] width 157 height 157
click at [644, 303] on input "e. 42" at bounding box center [643, 299] width 1 height 8
radio input "true"
click at [693, 491] on button "Next" at bounding box center [643, 502] width 218 height 54
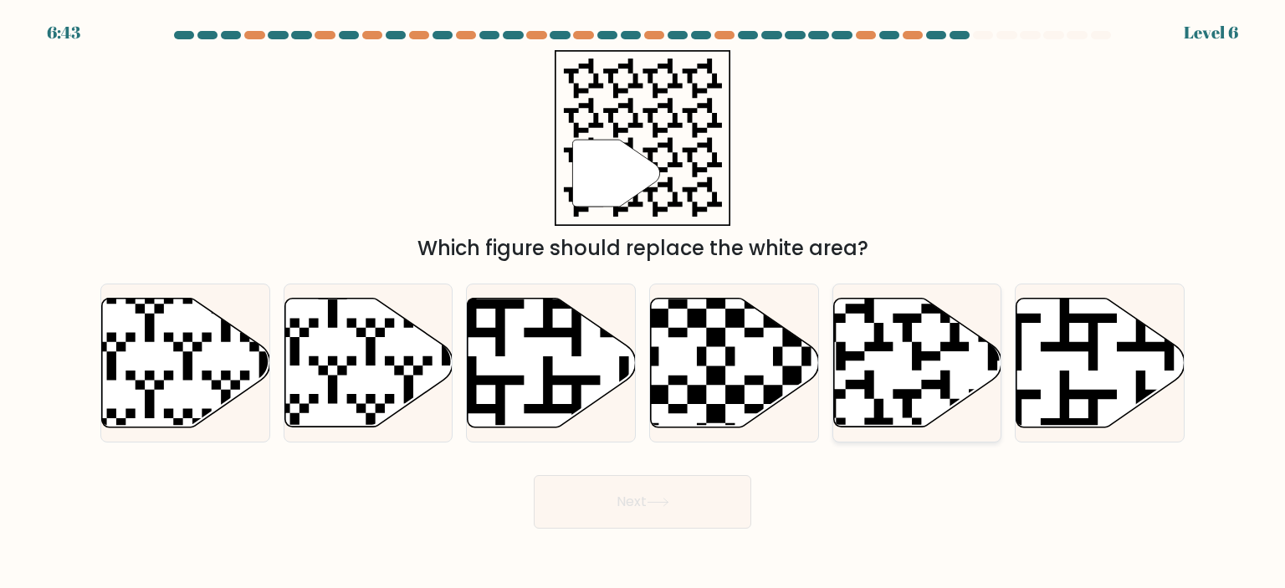
click at [918, 373] on icon at bounding box center [918, 362] width 168 height 129
click at [644, 303] on input "e." at bounding box center [643, 299] width 1 height 8
radio input "true"
drag, startPoint x: 696, startPoint y: 584, endPoint x: 690, endPoint y: 510, distance: 73.9
click at [690, 510] on body "6:39 Level 6" at bounding box center [642, 294] width 1285 height 588
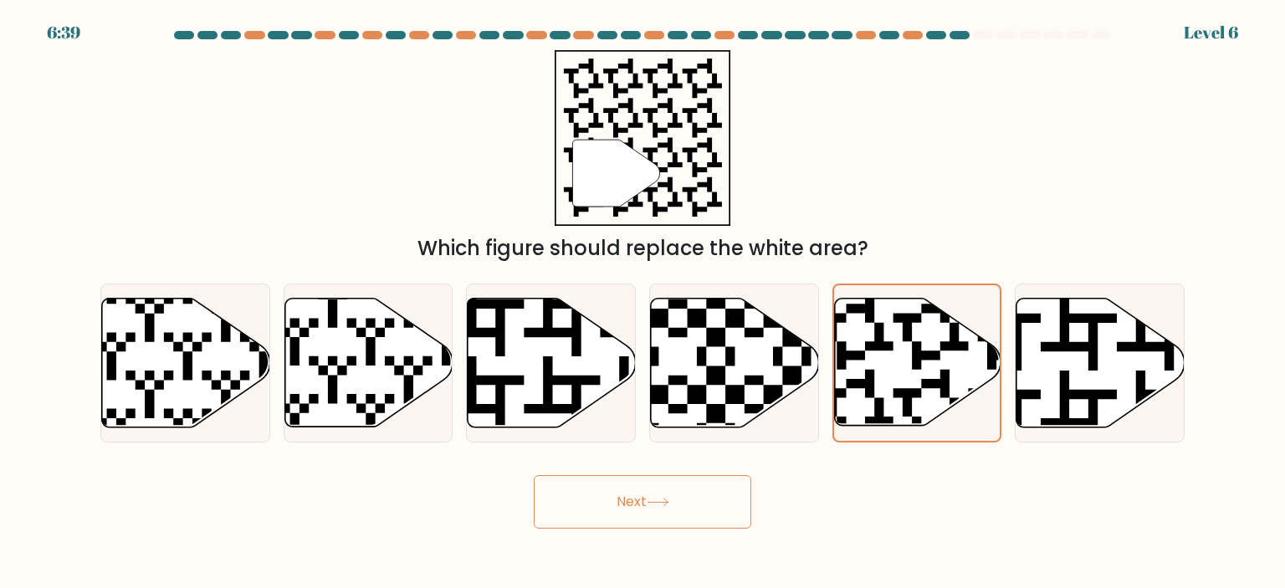
click at [690, 510] on button "Next" at bounding box center [643, 502] width 218 height 54
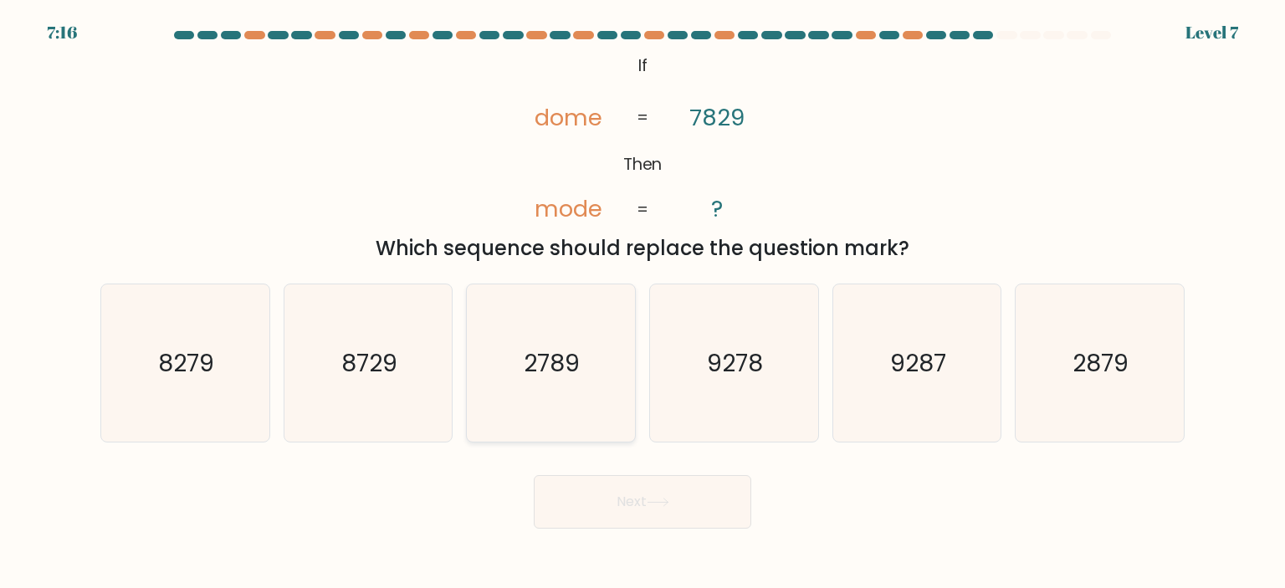
click at [599, 421] on icon "2789" at bounding box center [550, 363] width 157 height 157
click at [643, 303] on input "c. 2789" at bounding box center [643, 299] width 1 height 8
radio input "true"
click at [676, 521] on button "Next" at bounding box center [643, 502] width 218 height 54
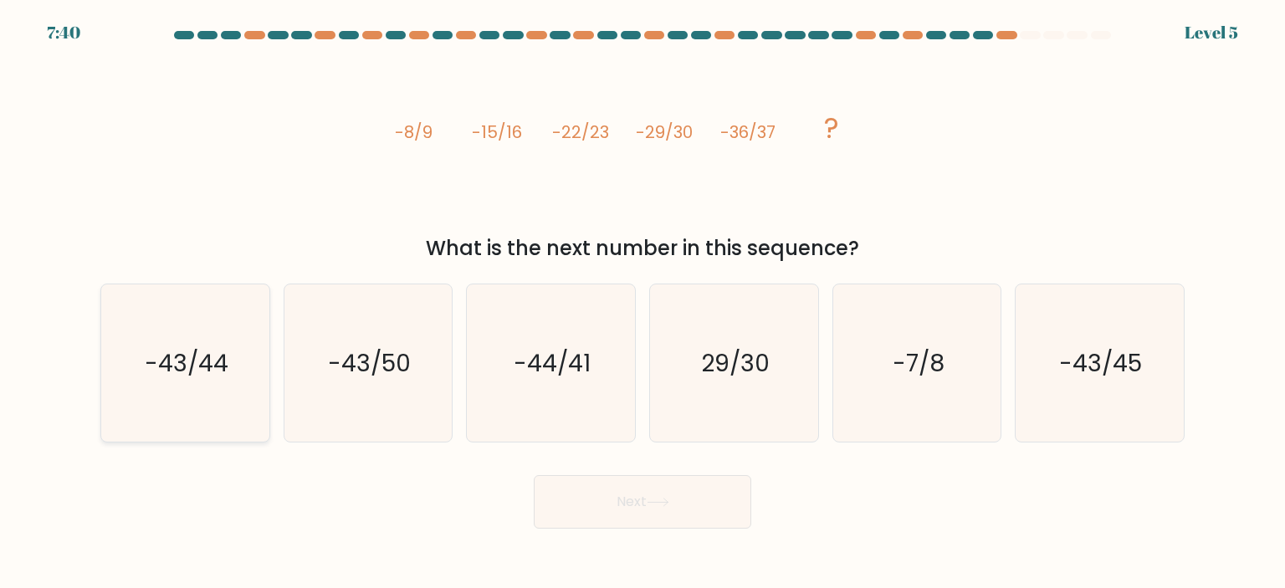
click at [198, 362] on text "-43/44" at bounding box center [187, 362] width 84 height 33
click at [643, 303] on input "a. -43/44" at bounding box center [643, 299] width 1 height 8
radio input "true"
click at [701, 500] on button "Next" at bounding box center [643, 502] width 218 height 54
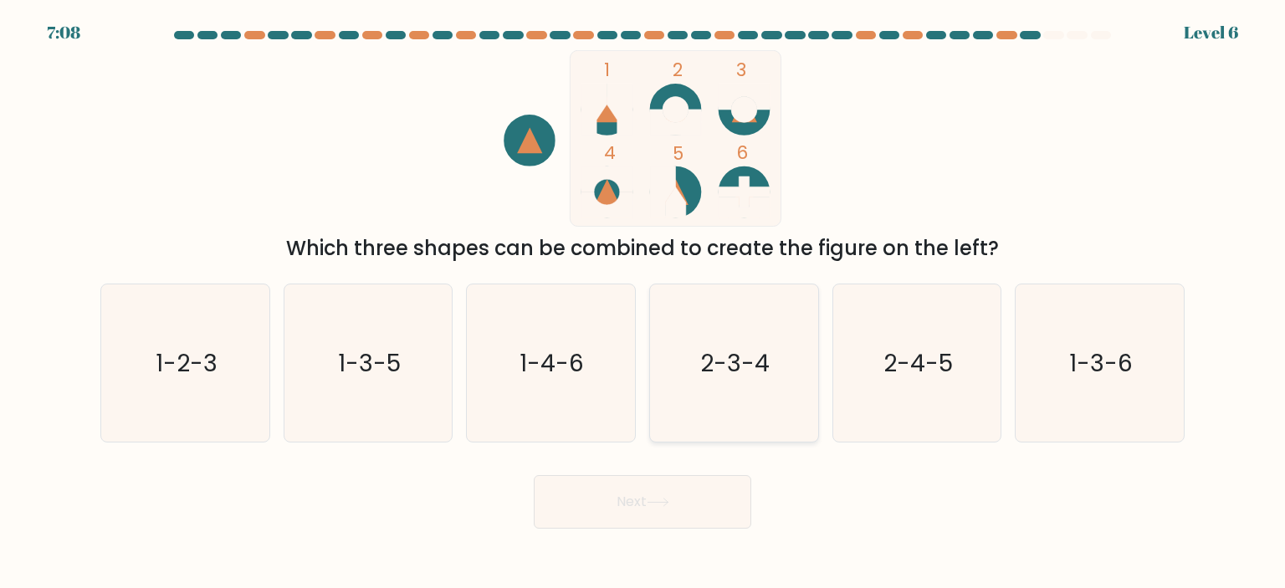
click at [735, 367] on text "2-3-4" at bounding box center [735, 362] width 69 height 33
click at [644, 303] on input "d. 2-3-4" at bounding box center [643, 299] width 1 height 8
radio input "true"
click at [680, 506] on button "Next" at bounding box center [643, 502] width 218 height 54
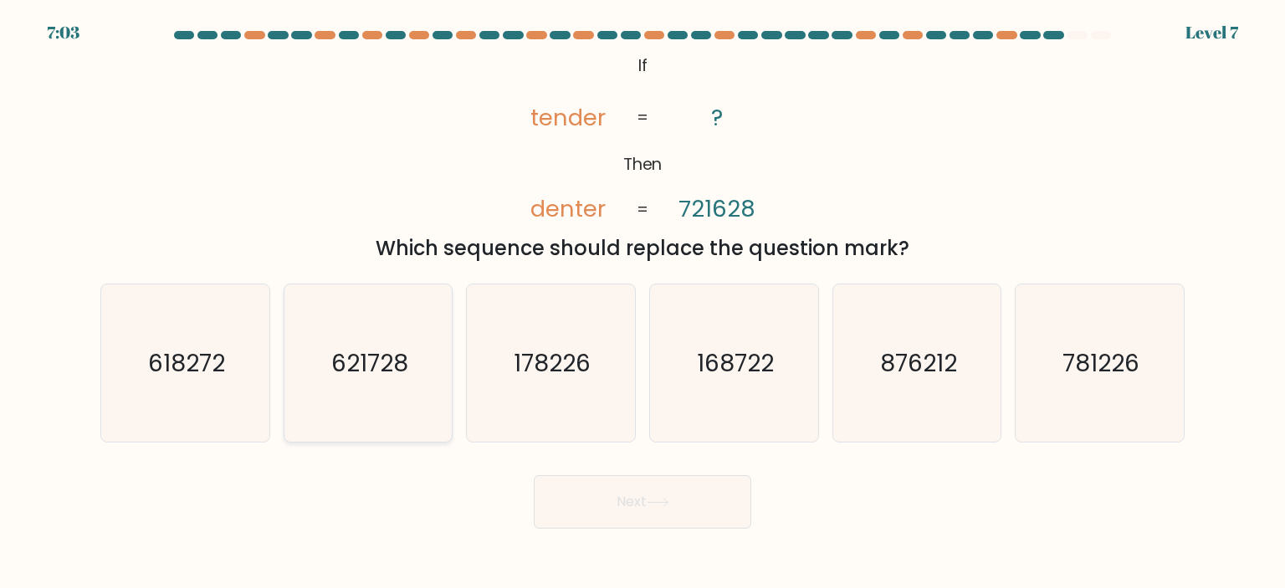
click at [345, 371] on text "621728" at bounding box center [369, 362] width 77 height 33
click at [643, 303] on input "b. 621728" at bounding box center [643, 299] width 1 height 8
radio input "true"
click at [676, 505] on button "Next" at bounding box center [643, 502] width 218 height 54
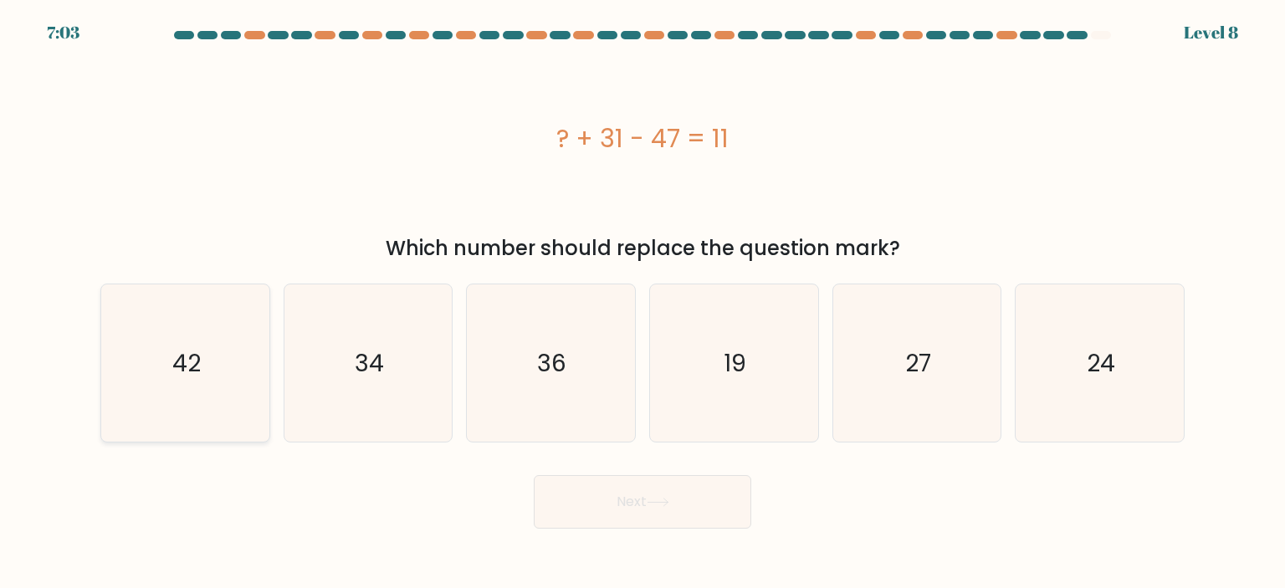
click at [211, 362] on icon "42" at bounding box center [184, 363] width 157 height 157
click at [643, 303] on input "a. 42" at bounding box center [643, 299] width 1 height 8
radio input "true"
click at [696, 498] on button "Next" at bounding box center [643, 502] width 218 height 54
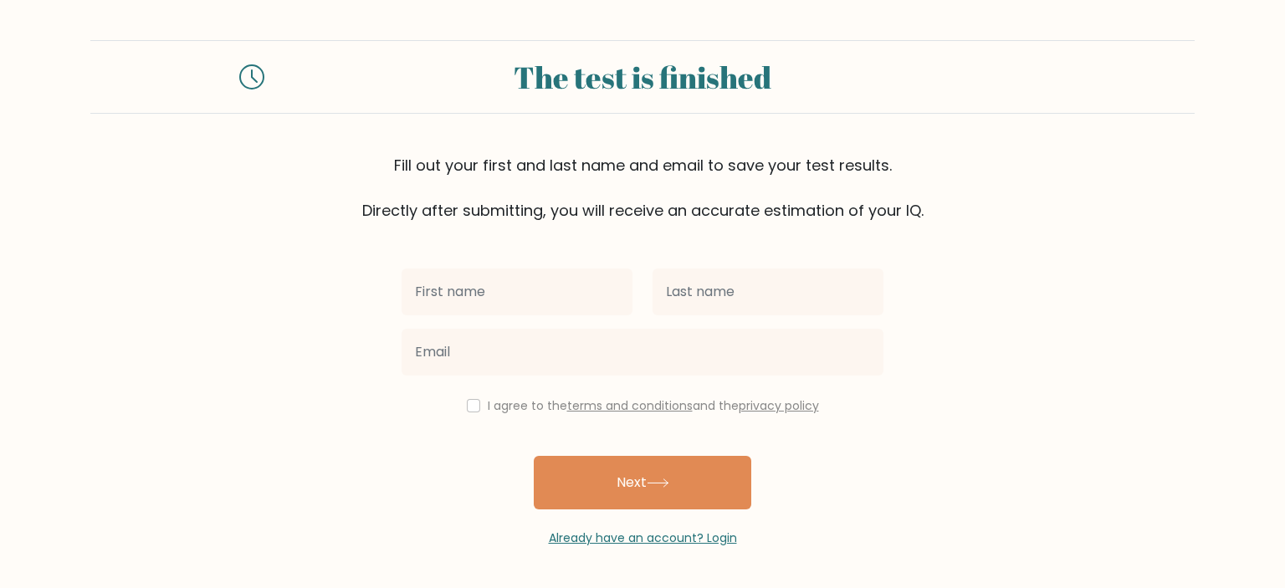
type input "ф"
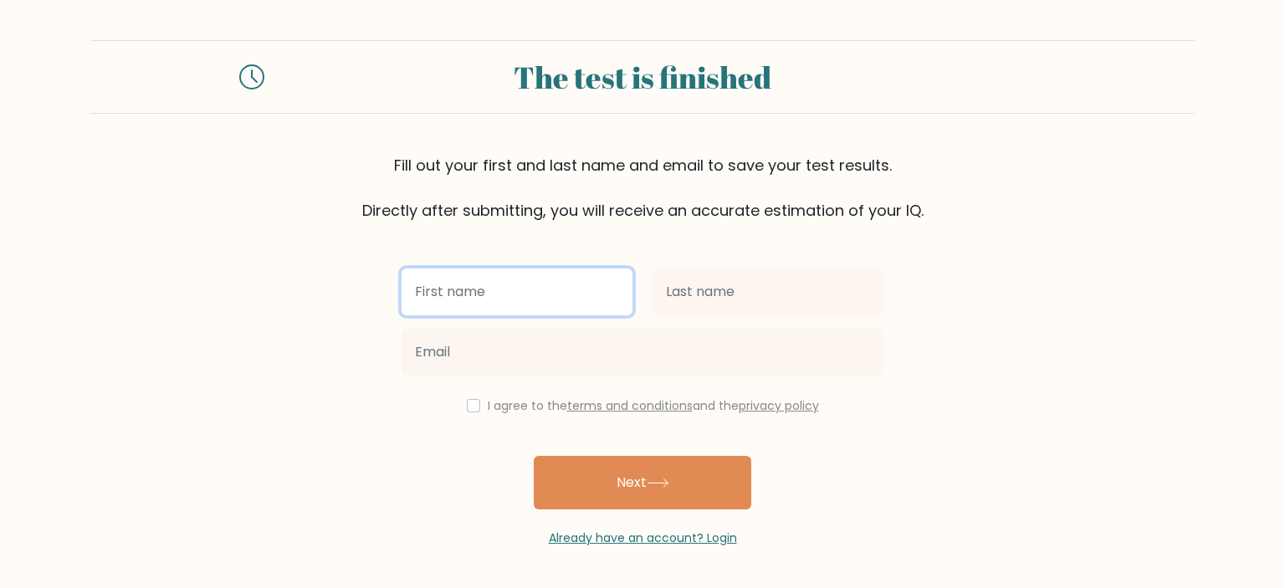
click at [566, 283] on input "text" at bounding box center [517, 292] width 231 height 47
type input "Ф"
type input "ф"
type input "a"
type input "[PERSON_NAME]"
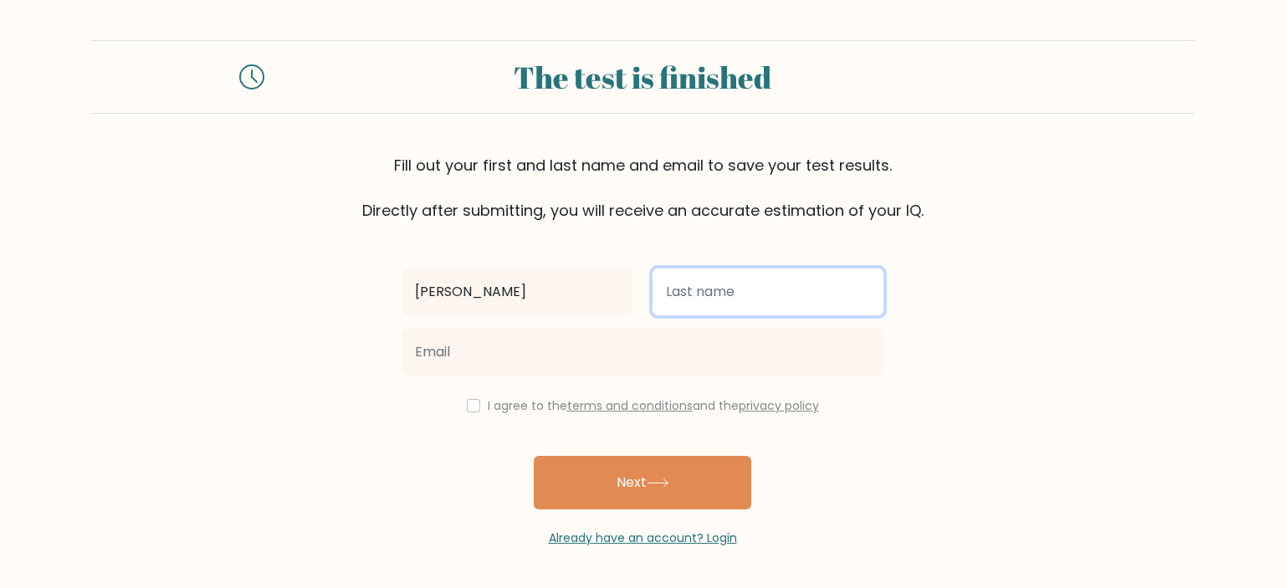
click at [716, 290] on input "text" at bounding box center [768, 292] width 231 height 47
type input "Aitbekova"
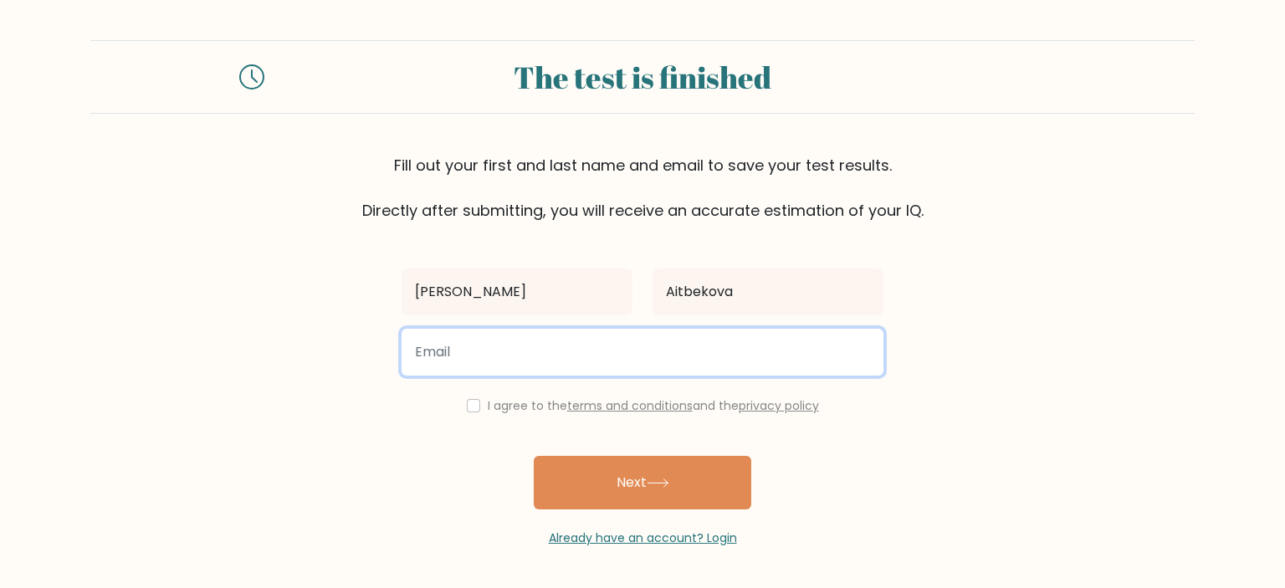
click at [693, 346] on input "email" at bounding box center [643, 352] width 482 height 47
type input "adelinaajtbekova8@gmail.com"
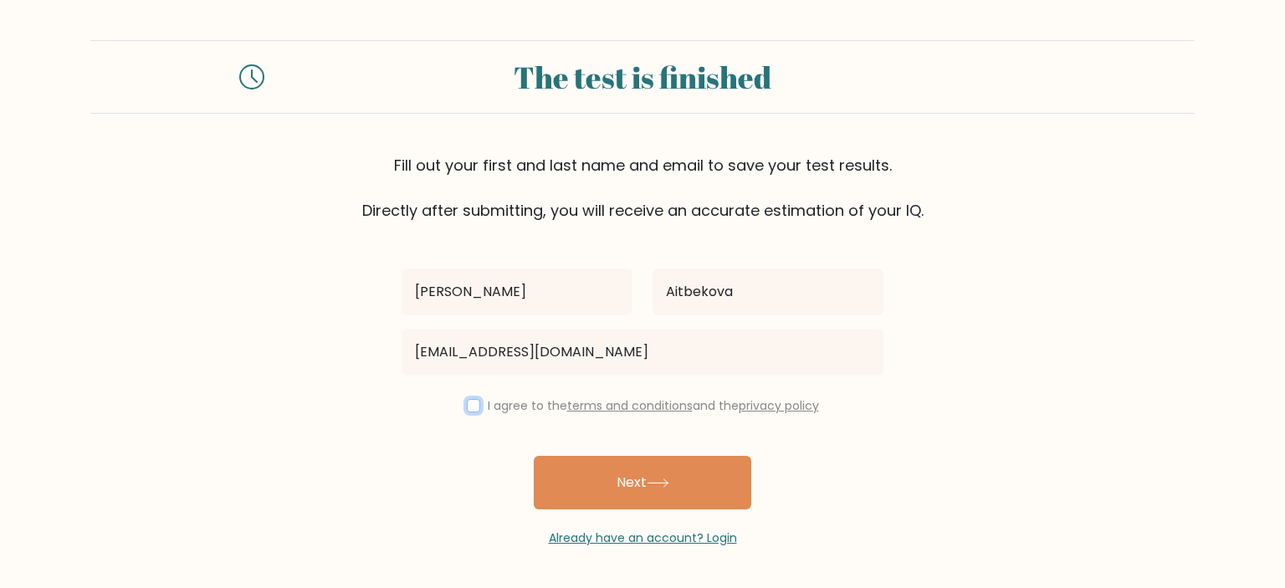
click at [469, 411] on input "checkbox" at bounding box center [473, 405] width 13 height 13
checkbox input "true"
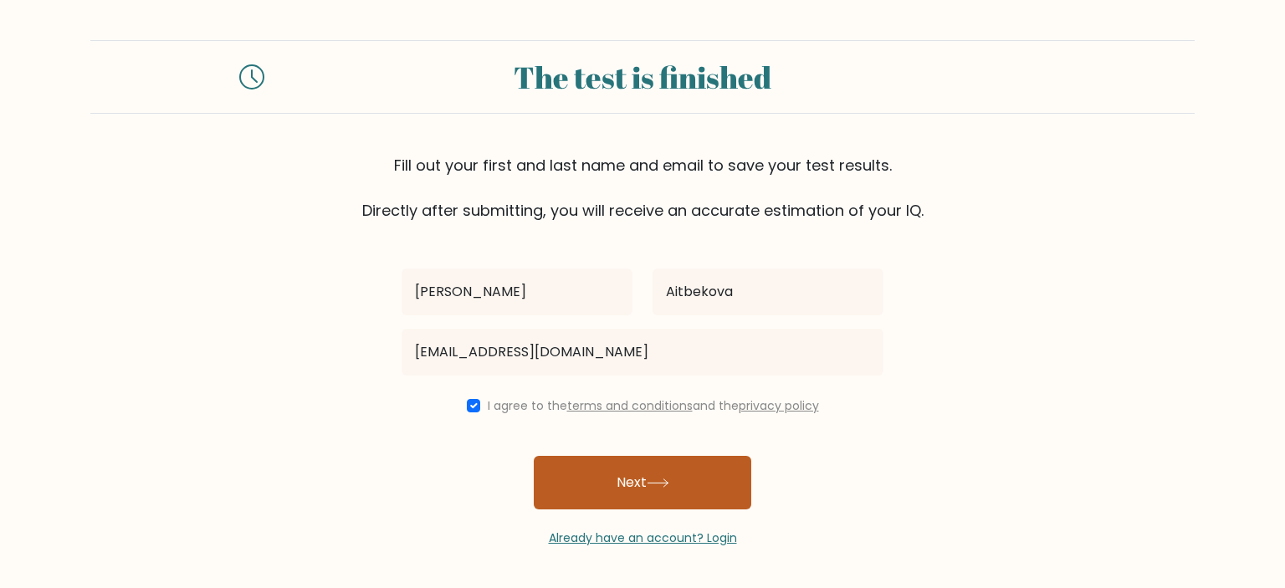
click at [623, 475] on button "Next" at bounding box center [643, 483] width 218 height 54
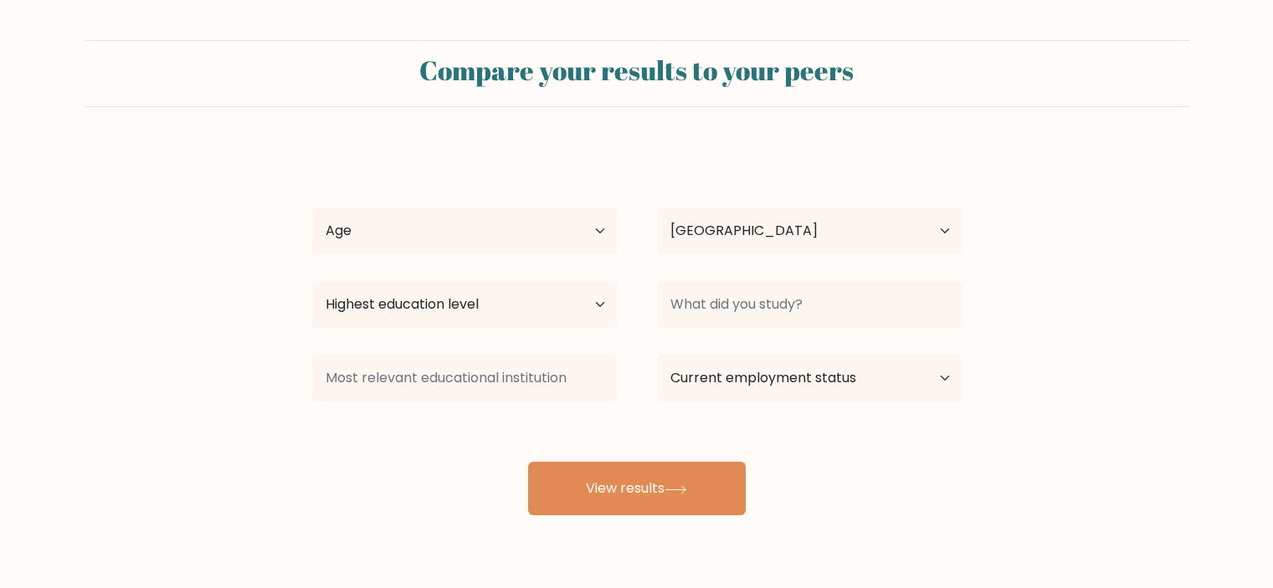
select select "KG"
click at [567, 244] on select "Age Under [DEMOGRAPHIC_DATA] [DEMOGRAPHIC_DATA] [DEMOGRAPHIC_DATA] [DEMOGRAPHIC…" at bounding box center [464, 231] width 305 height 47
select select "18_24"
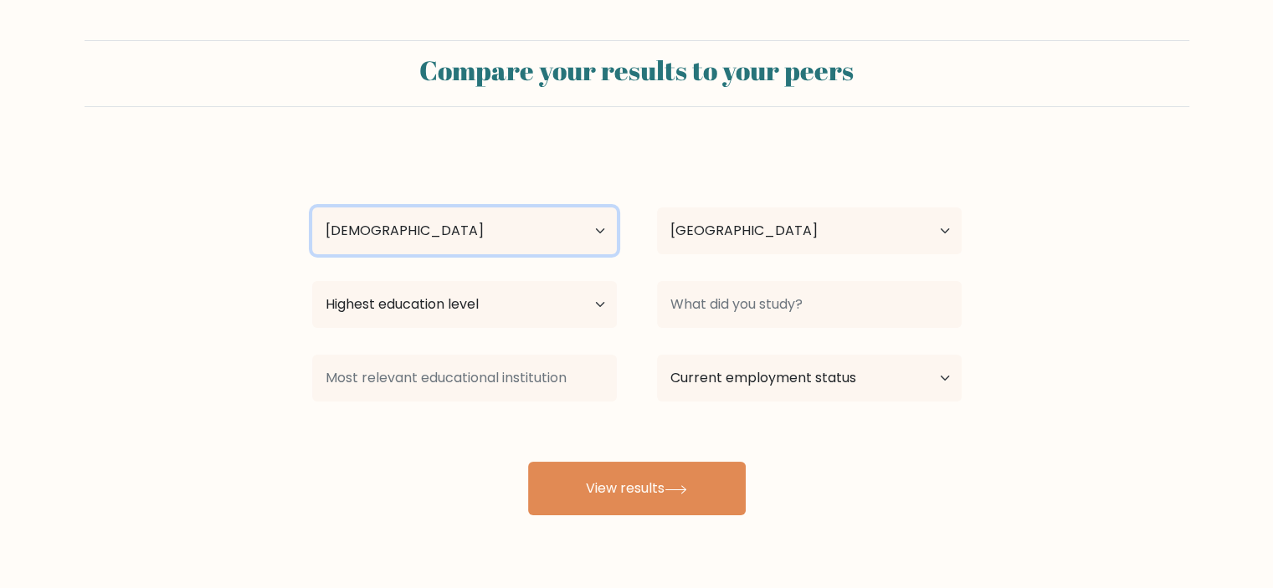
click at [312, 208] on select "Age Under [DEMOGRAPHIC_DATA] [DEMOGRAPHIC_DATA] [DEMOGRAPHIC_DATA] [DEMOGRAPHIC…" at bounding box center [464, 231] width 305 height 47
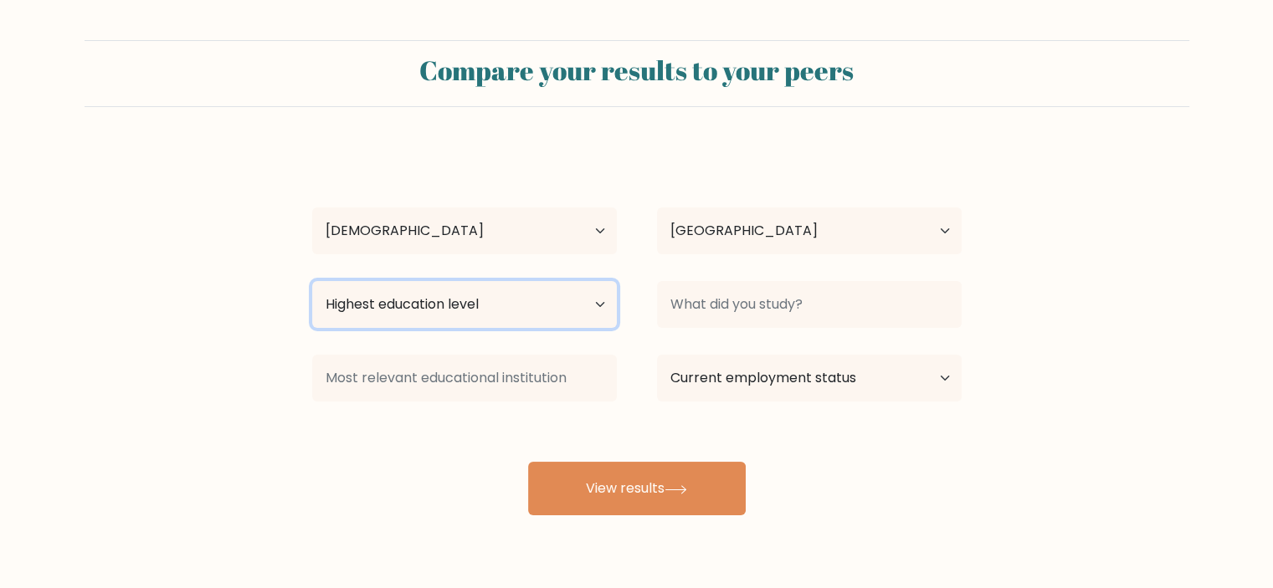
click at [470, 318] on select "Highest education level No schooling Primary Lower Secondary Upper Secondary Oc…" at bounding box center [464, 304] width 305 height 47
select select "bachelors_degree"
click at [312, 281] on select "Highest education level No schooling Primary Lower Secondary Upper Secondary Oc…" at bounding box center [464, 304] width 305 height 47
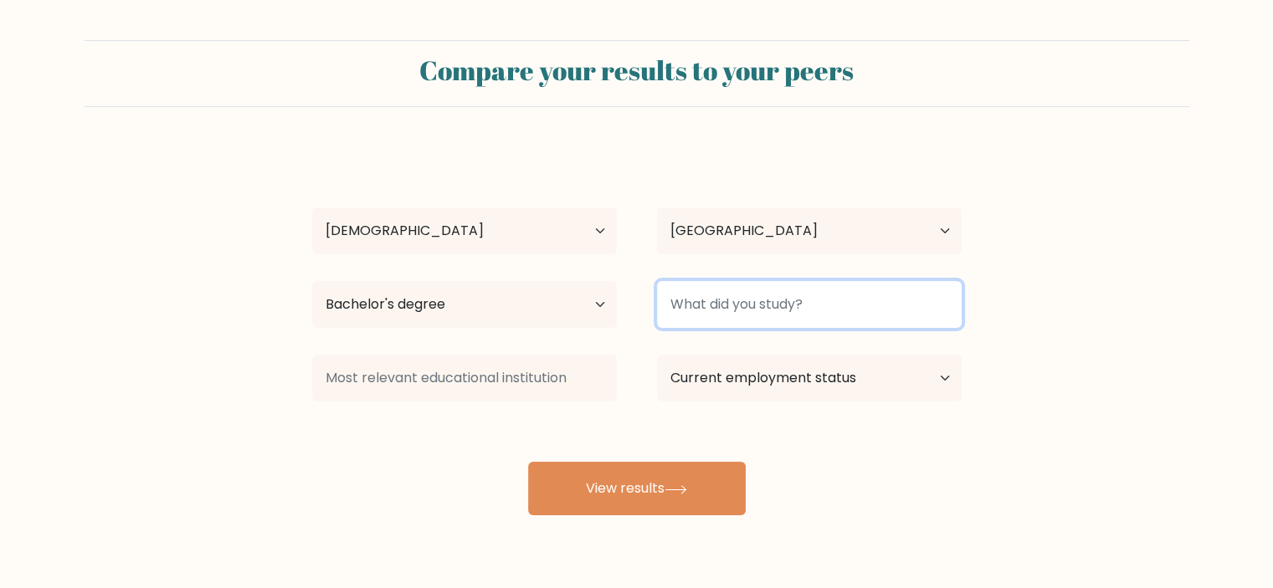
click at [856, 314] on input at bounding box center [809, 304] width 305 height 47
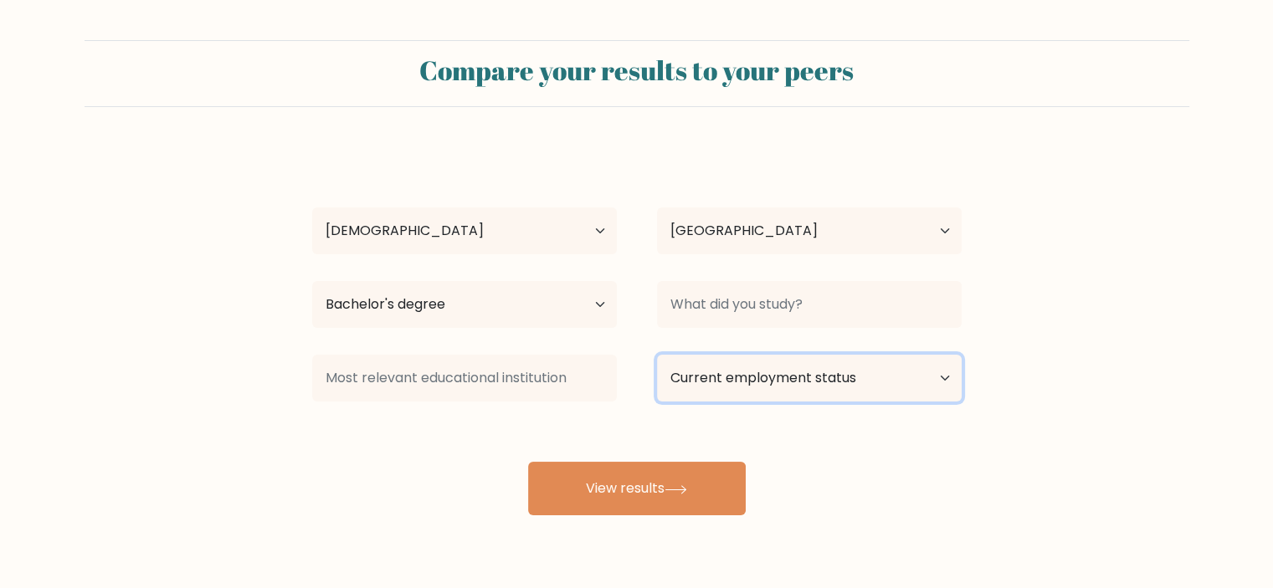
click at [741, 388] on select "Current employment status Employed Student Retired Other / prefer not to answer" at bounding box center [809, 378] width 305 height 47
select select "student"
click at [657, 355] on select "Current employment status Employed Student Retired Other / prefer not to answer" at bounding box center [809, 378] width 305 height 47
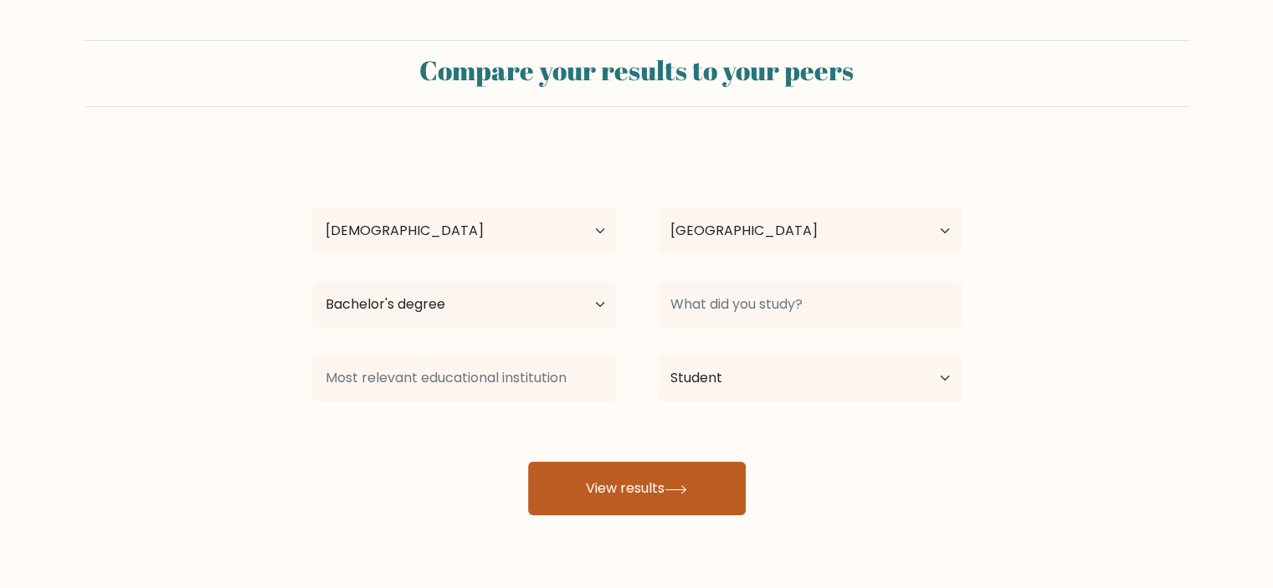
click at [686, 485] on icon at bounding box center [675, 489] width 23 height 9
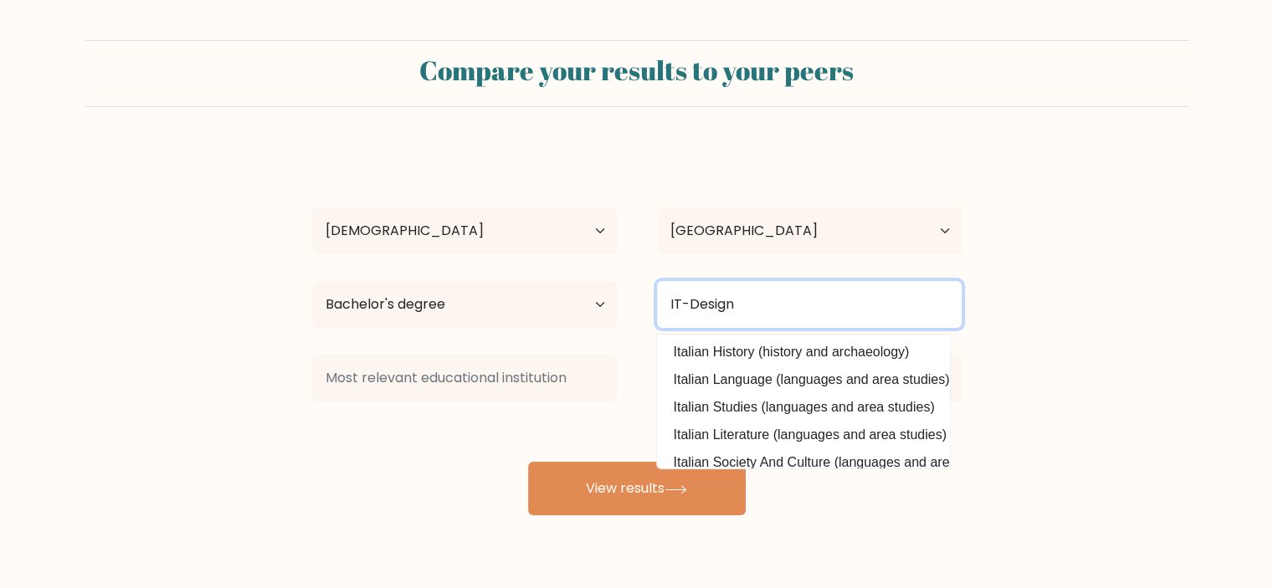
type input "IT-Design"
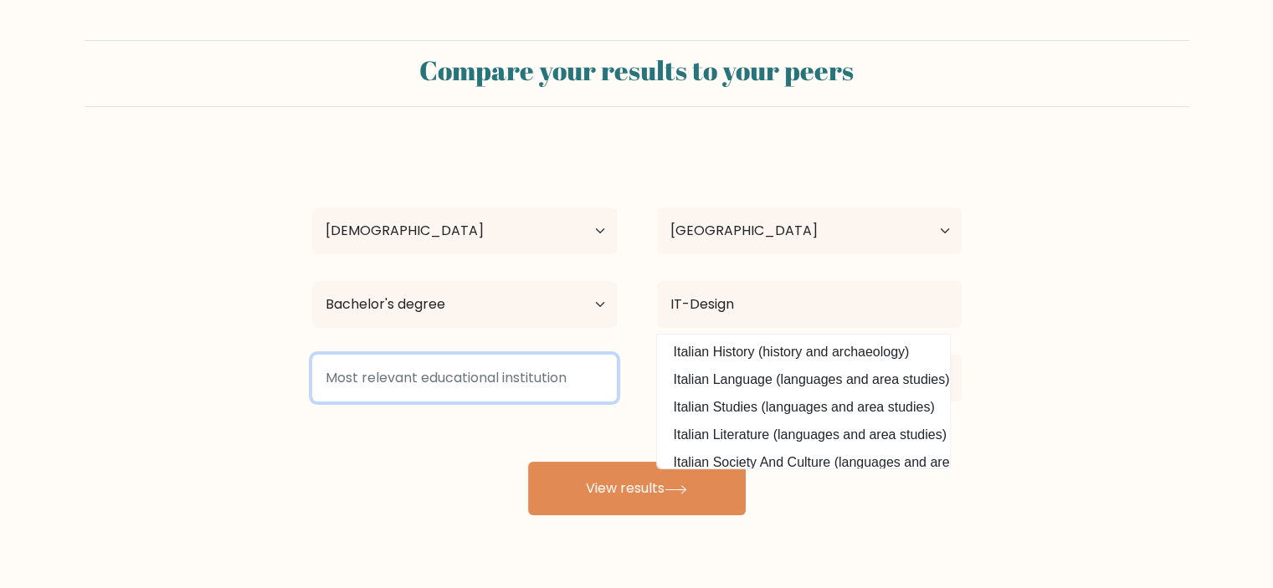
click at [439, 399] on input at bounding box center [464, 378] width 305 height 47
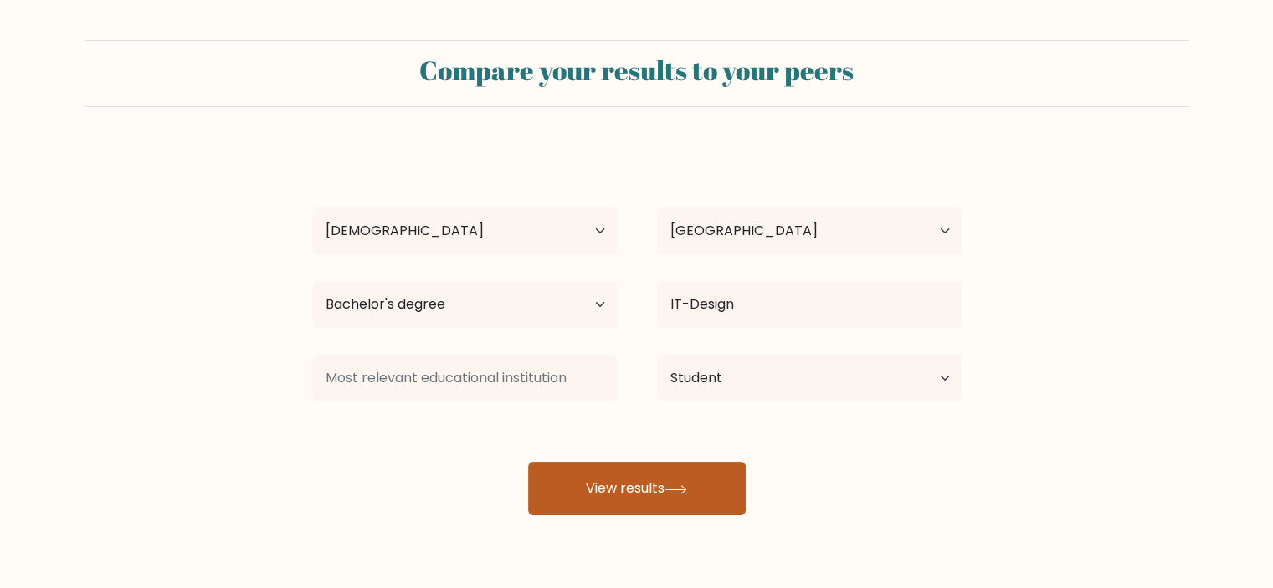
click at [608, 500] on button "View results" at bounding box center [637, 489] width 218 height 54
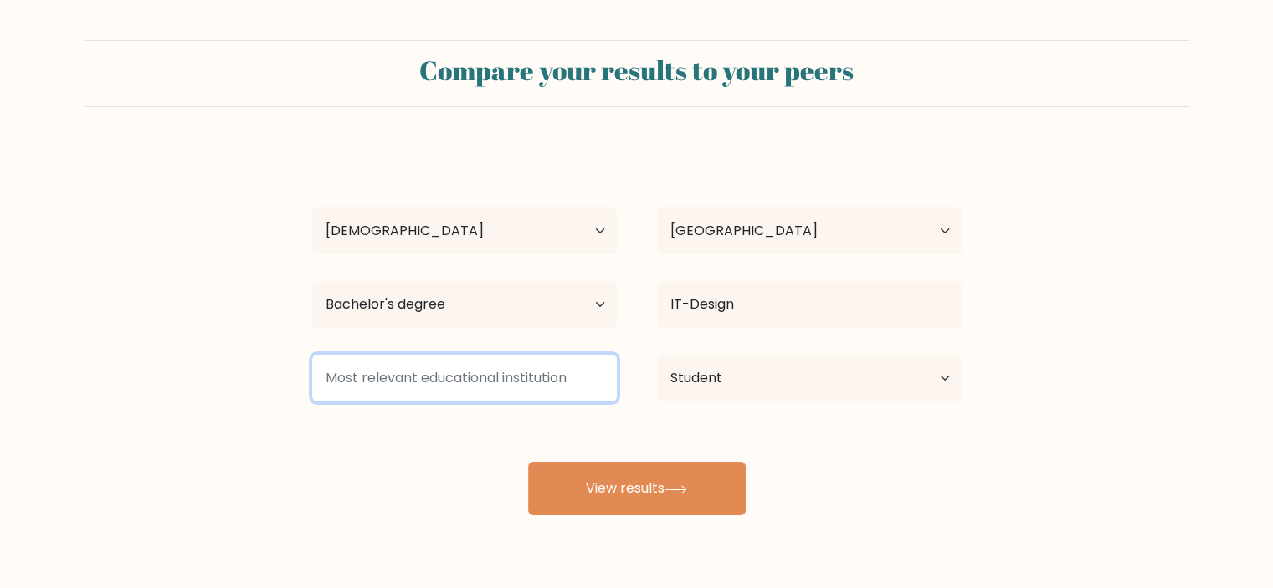
drag, startPoint x: 573, startPoint y: 382, endPoint x: 331, endPoint y: 381, distance: 241.9
click at [331, 381] on input at bounding box center [464, 378] width 305 height 47
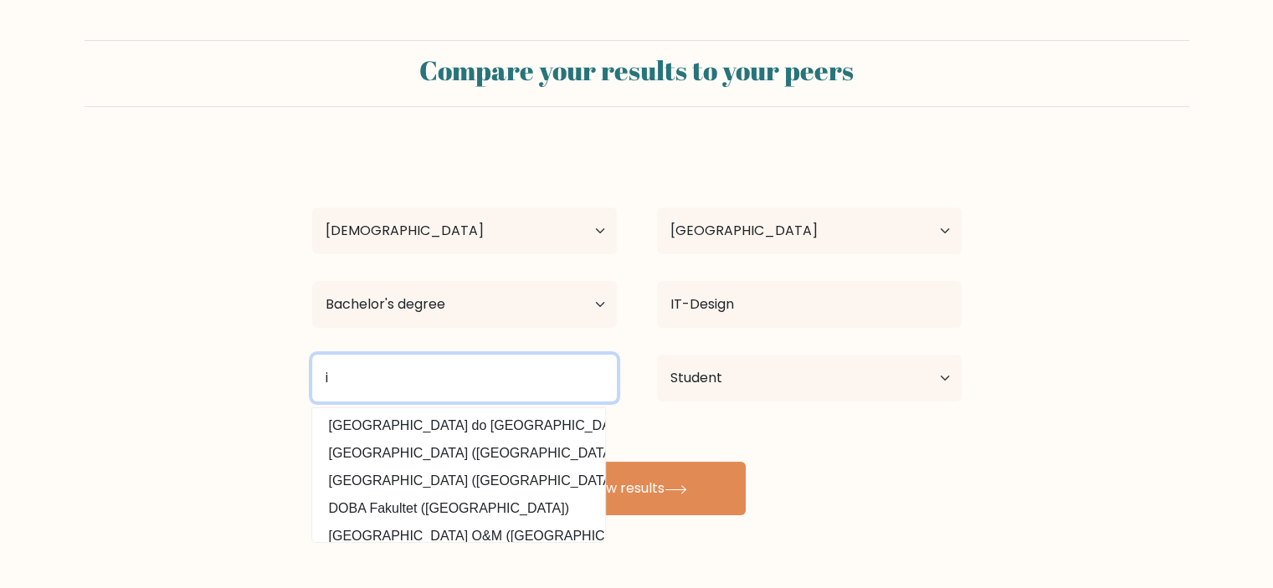
type input "i"
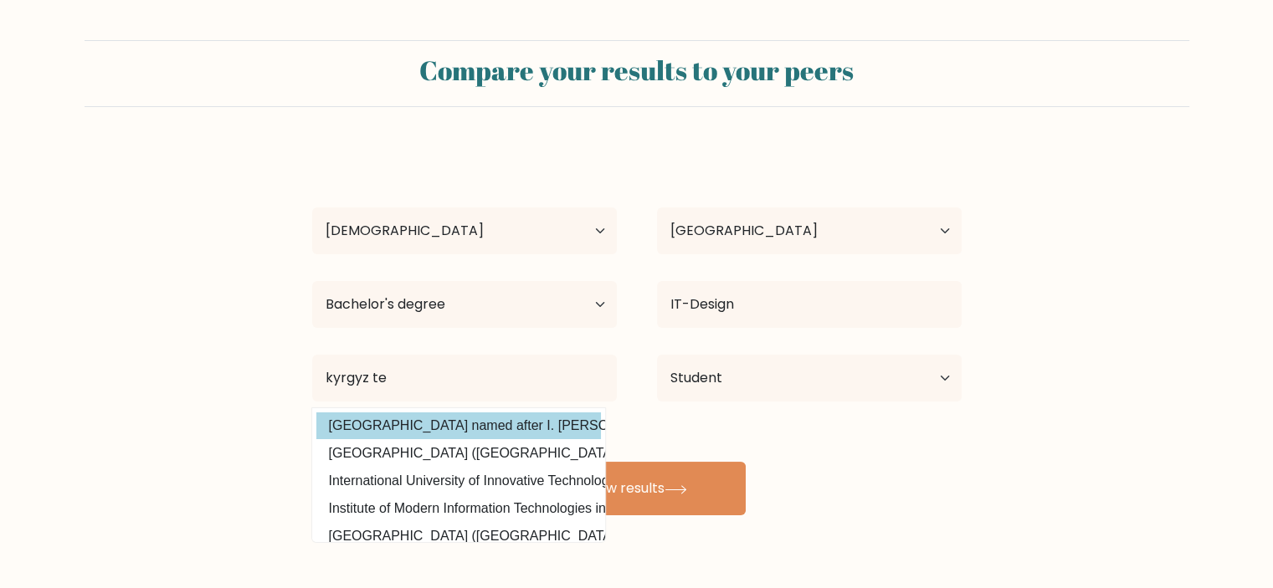
click at [510, 421] on div "[PERSON_NAME] Age Under [DEMOGRAPHIC_DATA] [DEMOGRAPHIC_DATA] [DEMOGRAPHIC_DATA…" at bounding box center [636, 331] width 669 height 368
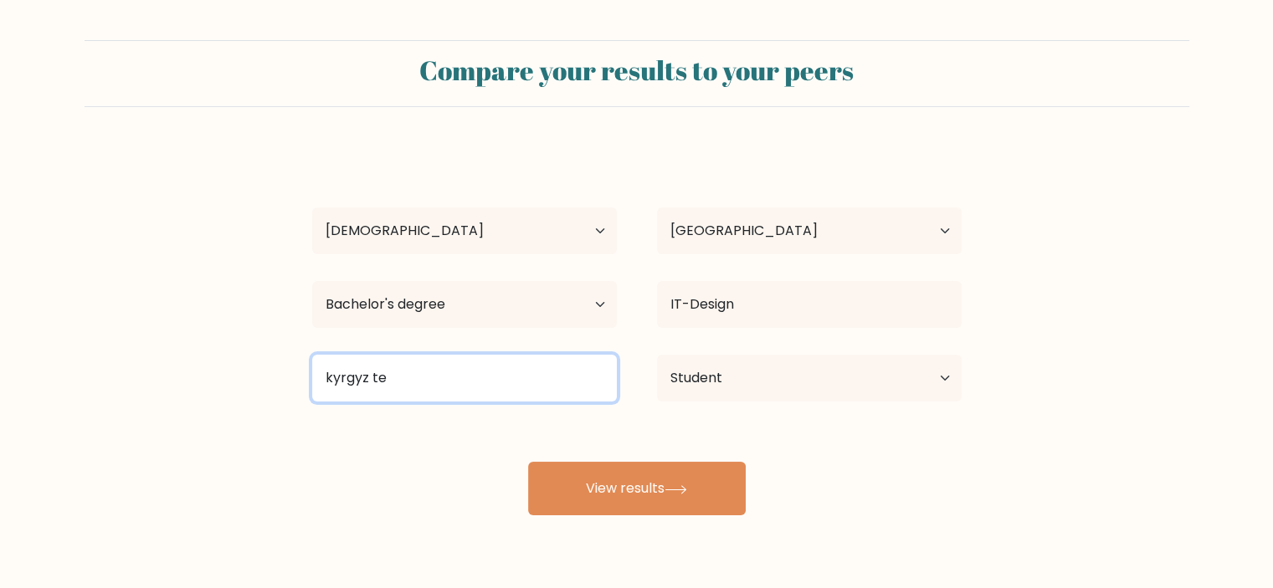
click at [430, 372] on input "kyrgyz te" at bounding box center [464, 378] width 305 height 47
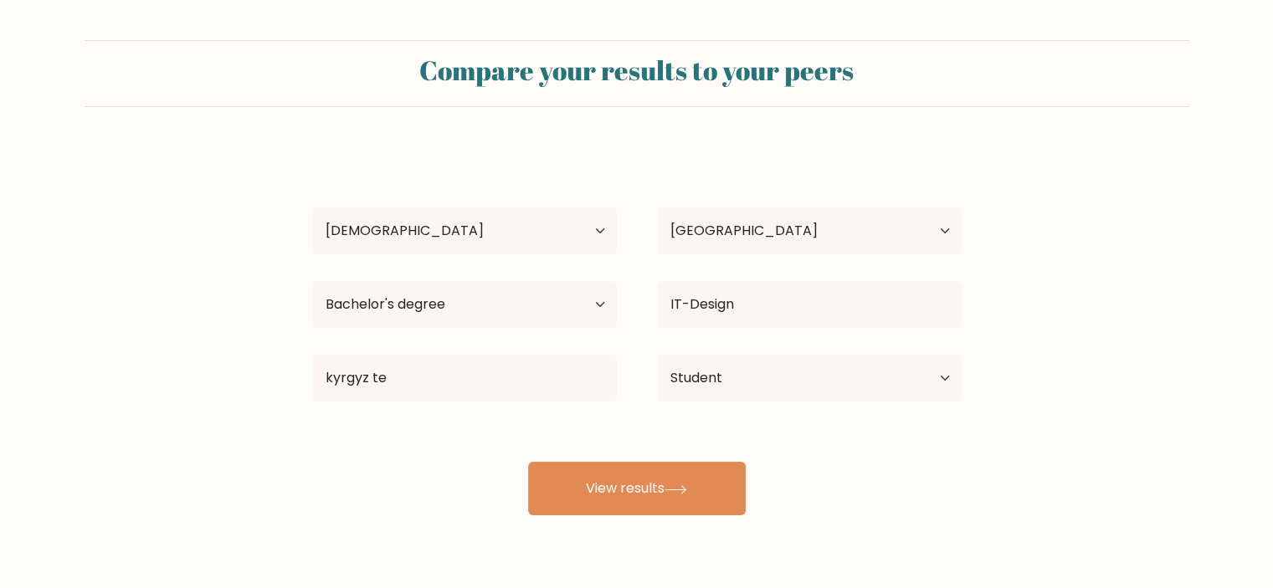
click at [446, 425] on div "[PERSON_NAME] Age Under [DEMOGRAPHIC_DATA] [DEMOGRAPHIC_DATA] [DEMOGRAPHIC_DATA…" at bounding box center [636, 331] width 669 height 368
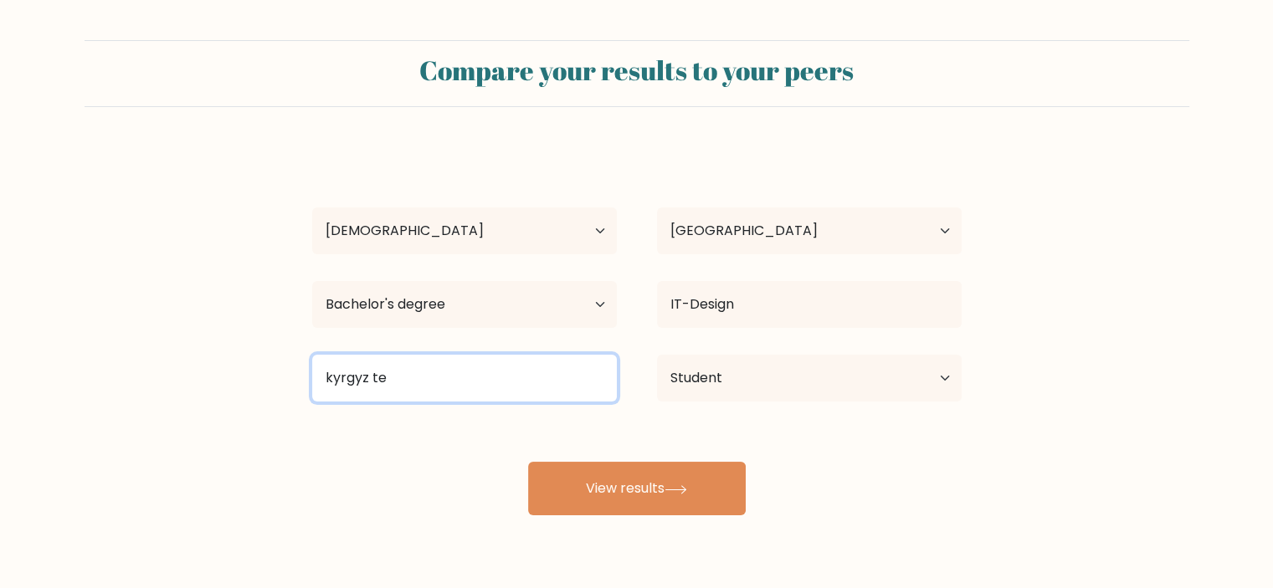
click at [431, 356] on input "kyrgyz te" at bounding box center [464, 378] width 305 height 47
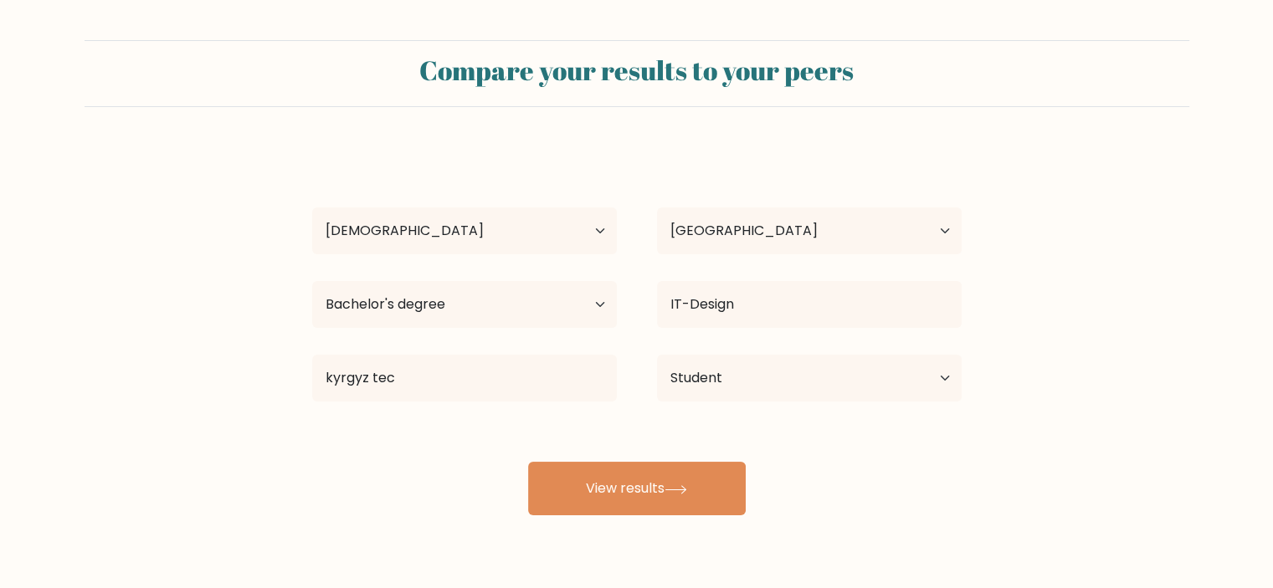
drag, startPoint x: 326, startPoint y: 423, endPoint x: 349, endPoint y: 424, distance: 23.5
click at [349, 424] on div "[PERSON_NAME] Age Under [DEMOGRAPHIC_DATA] [DEMOGRAPHIC_DATA] [DEMOGRAPHIC_DATA…" at bounding box center [636, 331] width 669 height 368
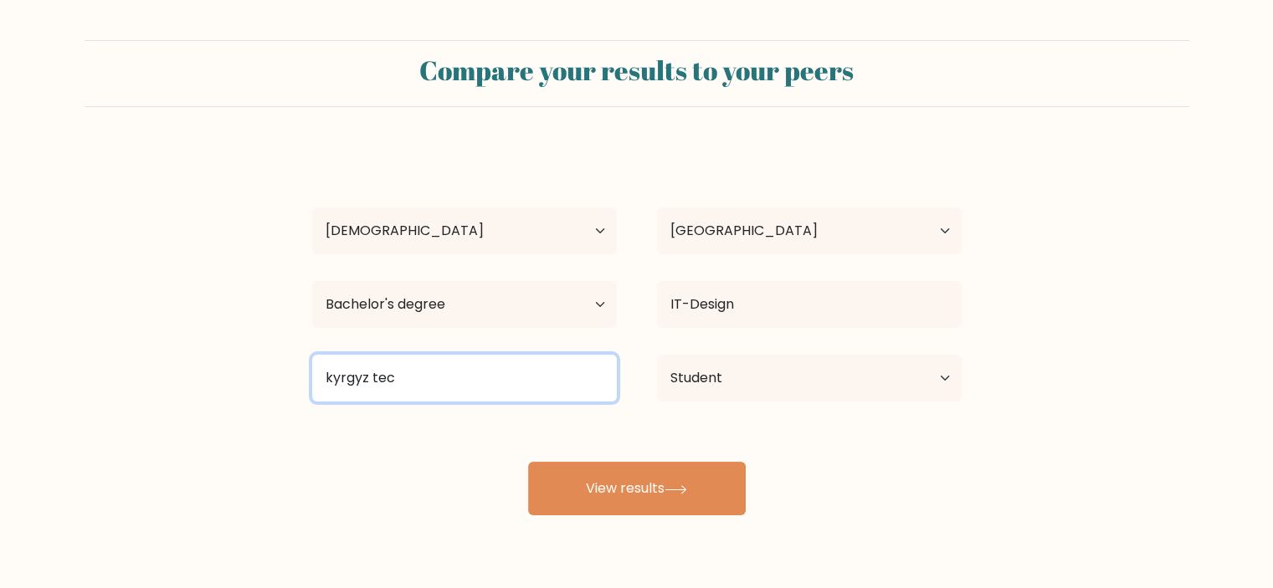
click at [396, 370] on input "kyrgyz tec" at bounding box center [464, 378] width 305 height 47
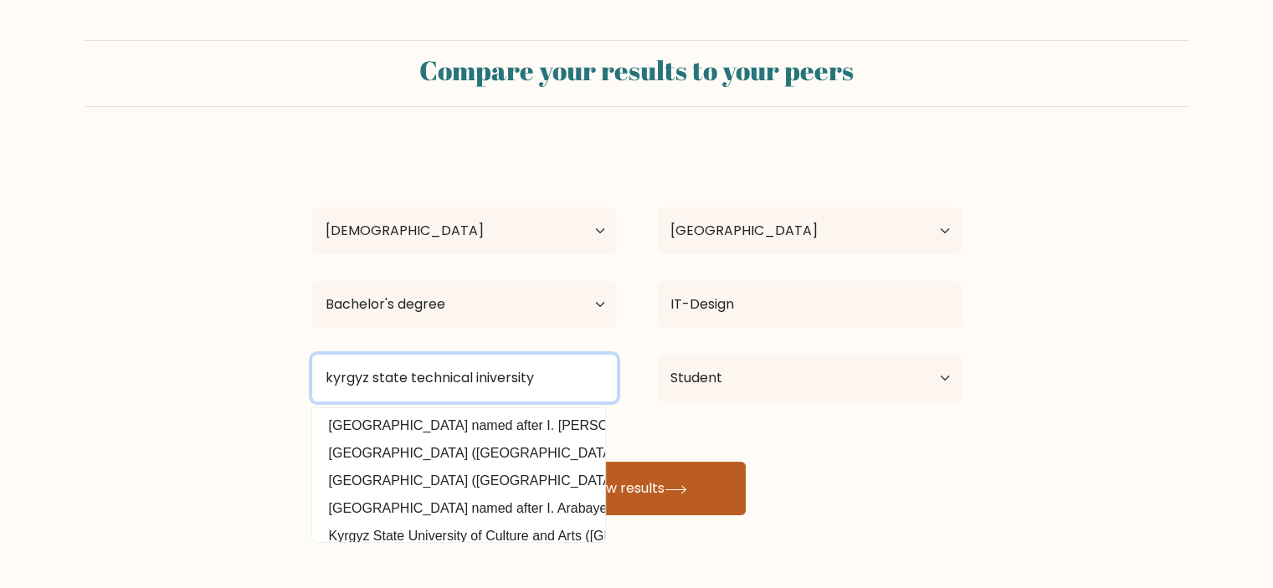
type input "kyrgyz state technical iniversity"
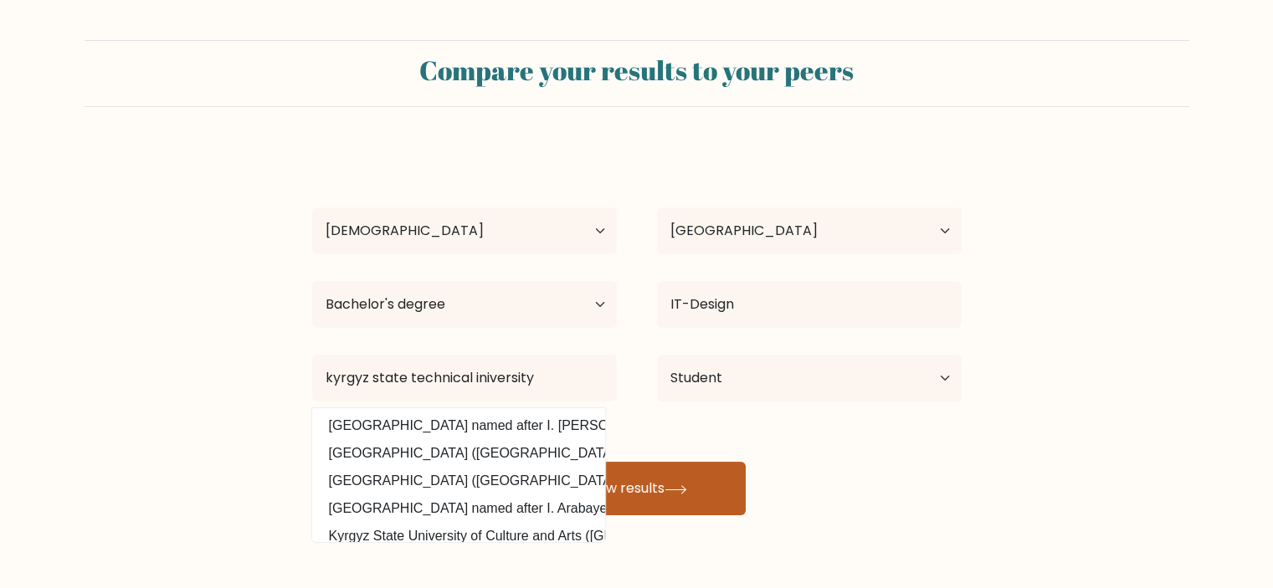
click at [611, 495] on button "View results" at bounding box center [637, 489] width 218 height 54
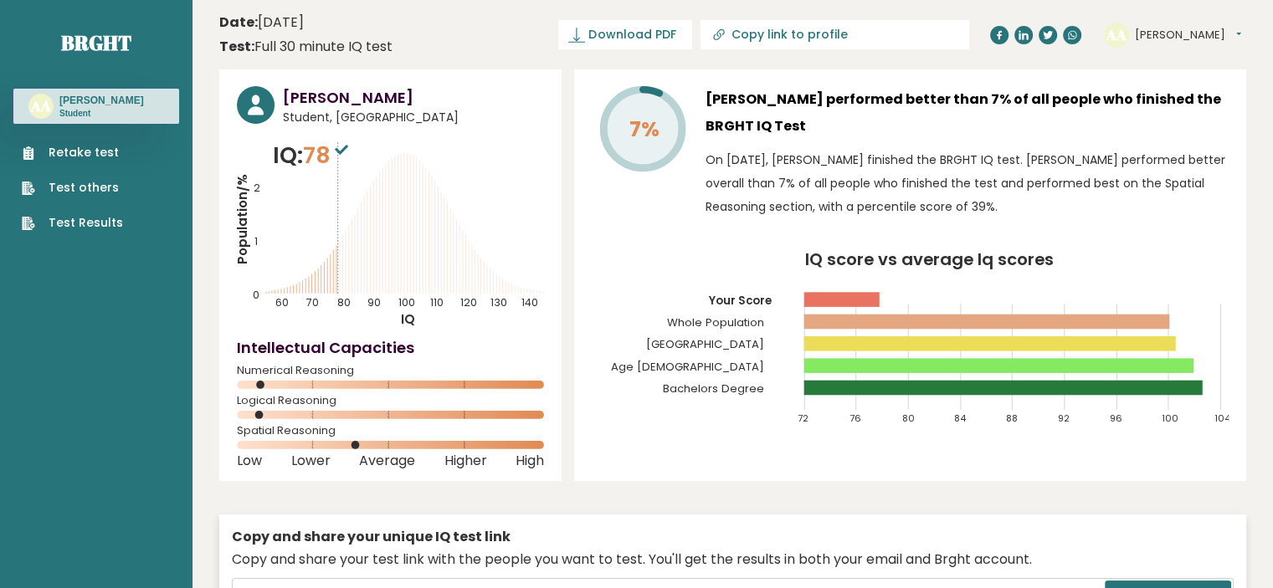
click at [95, 156] on link "Retake test" at bounding box center [72, 153] width 101 height 18
